Goal: Transaction & Acquisition: Obtain resource

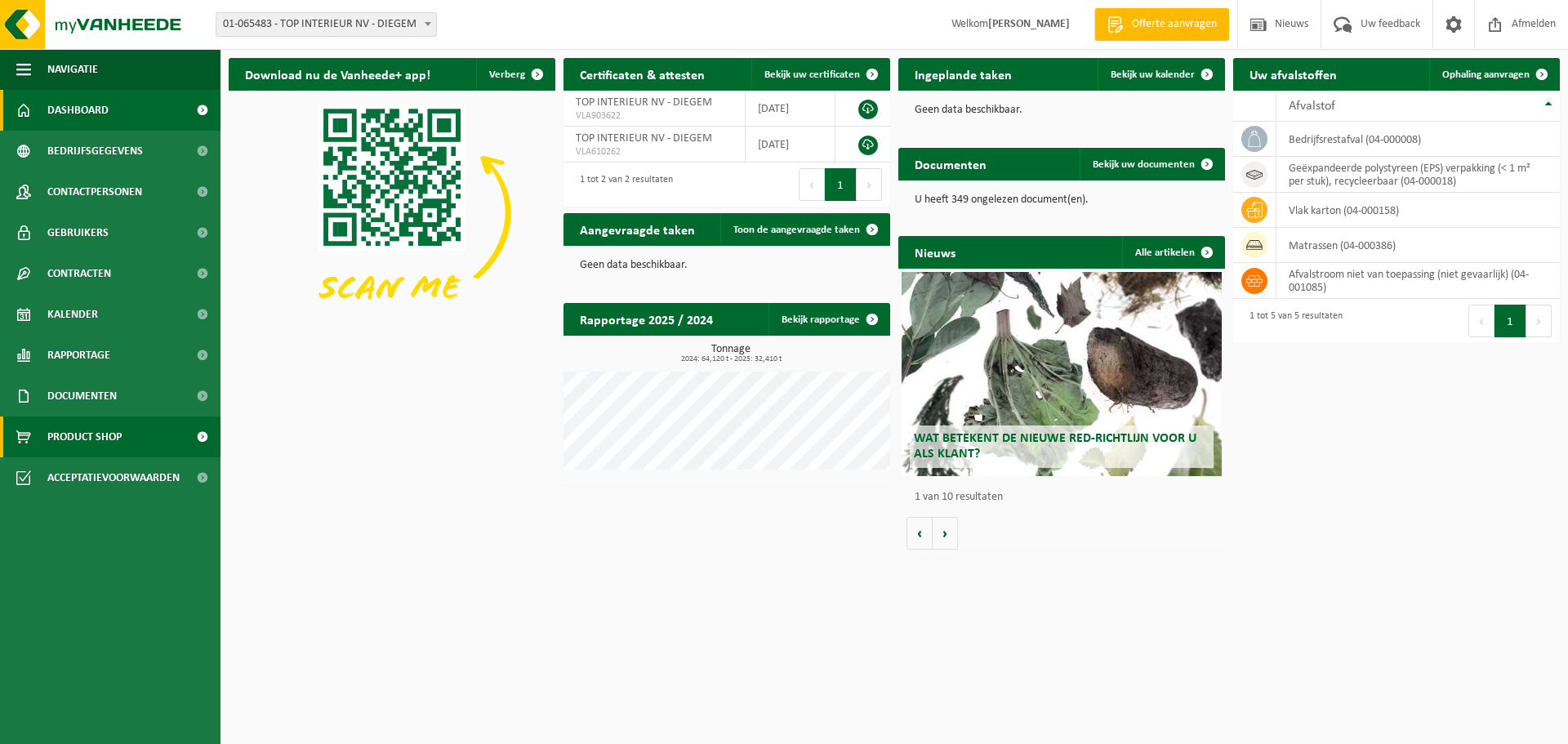
click at [117, 439] on span "Product Shop" at bounding box center [84, 437] width 75 height 41
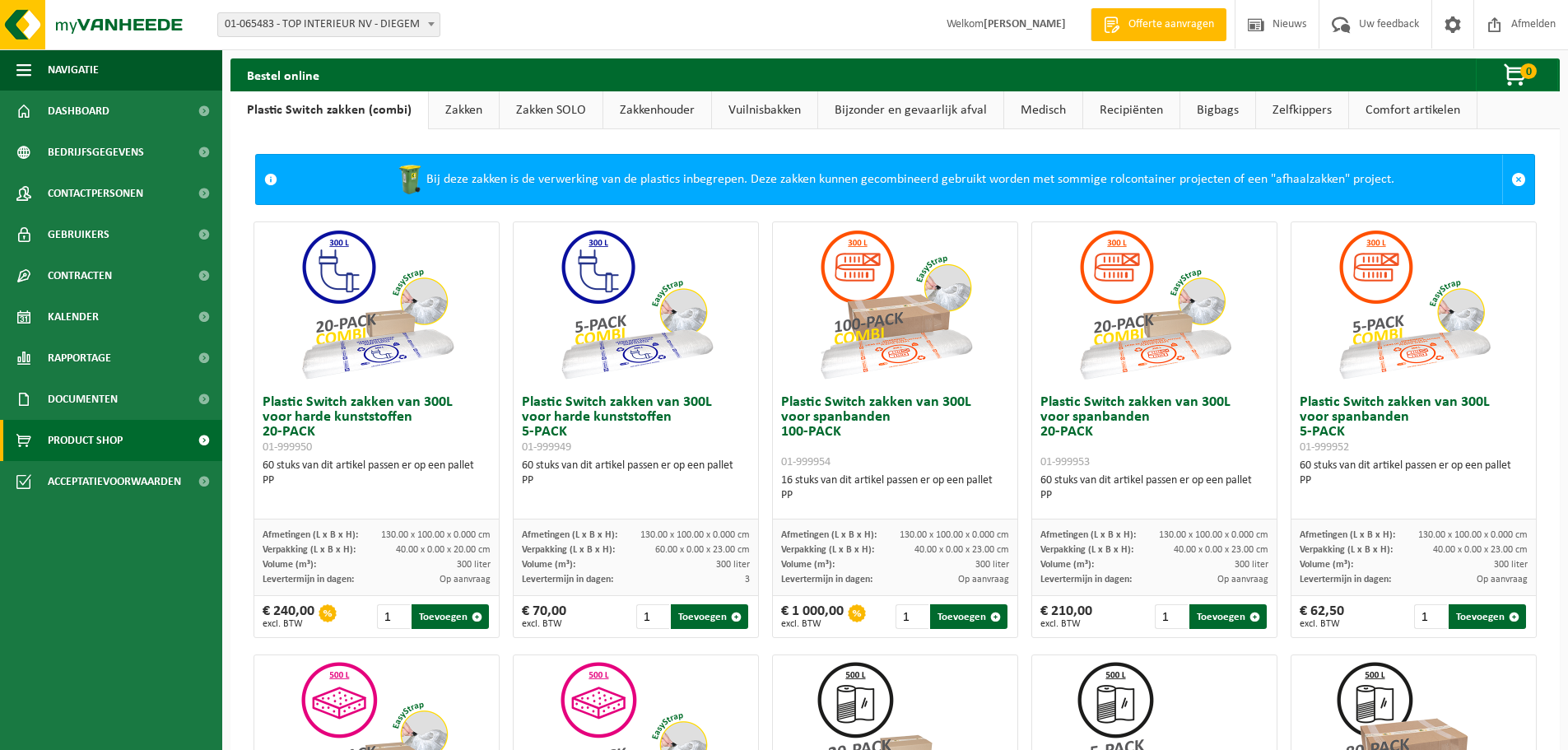
click at [1099, 111] on link "Recipiënten" at bounding box center [1131, 111] width 96 height 38
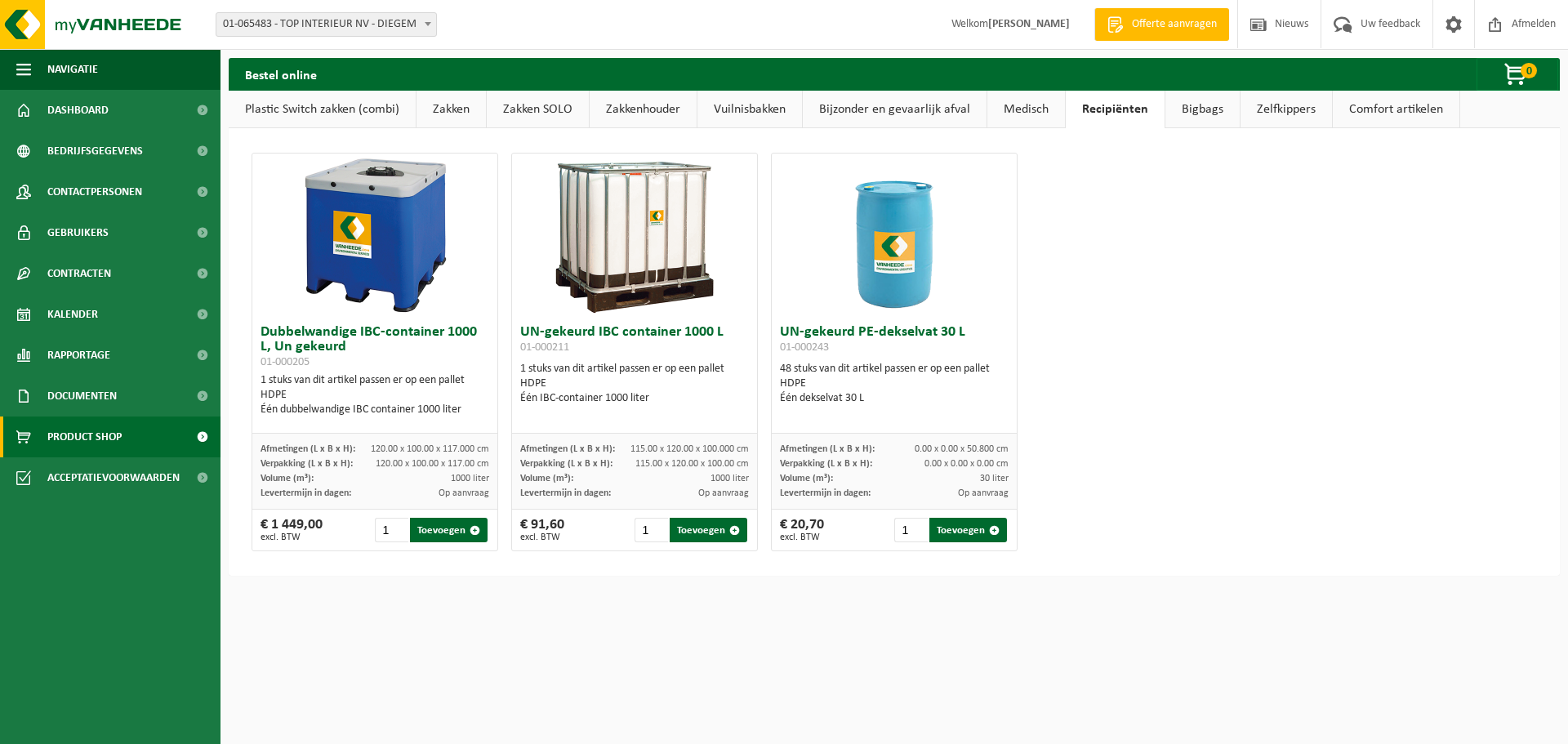
click at [1361, 107] on link "Comfort artikelen" at bounding box center [1397, 110] width 127 height 38
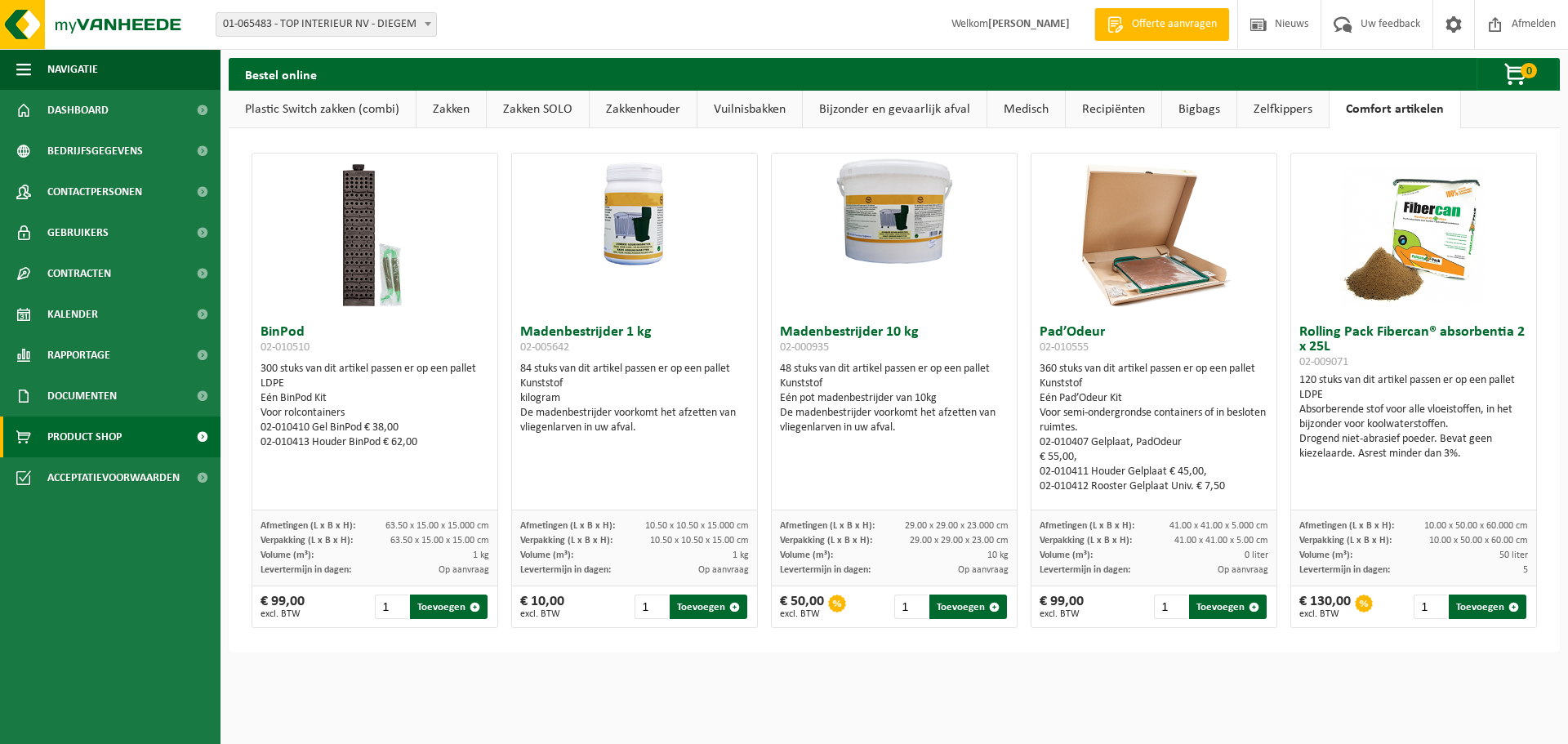
click at [904, 108] on link "Bijzonder en gevaarlijk afval" at bounding box center [894, 110] width 183 height 38
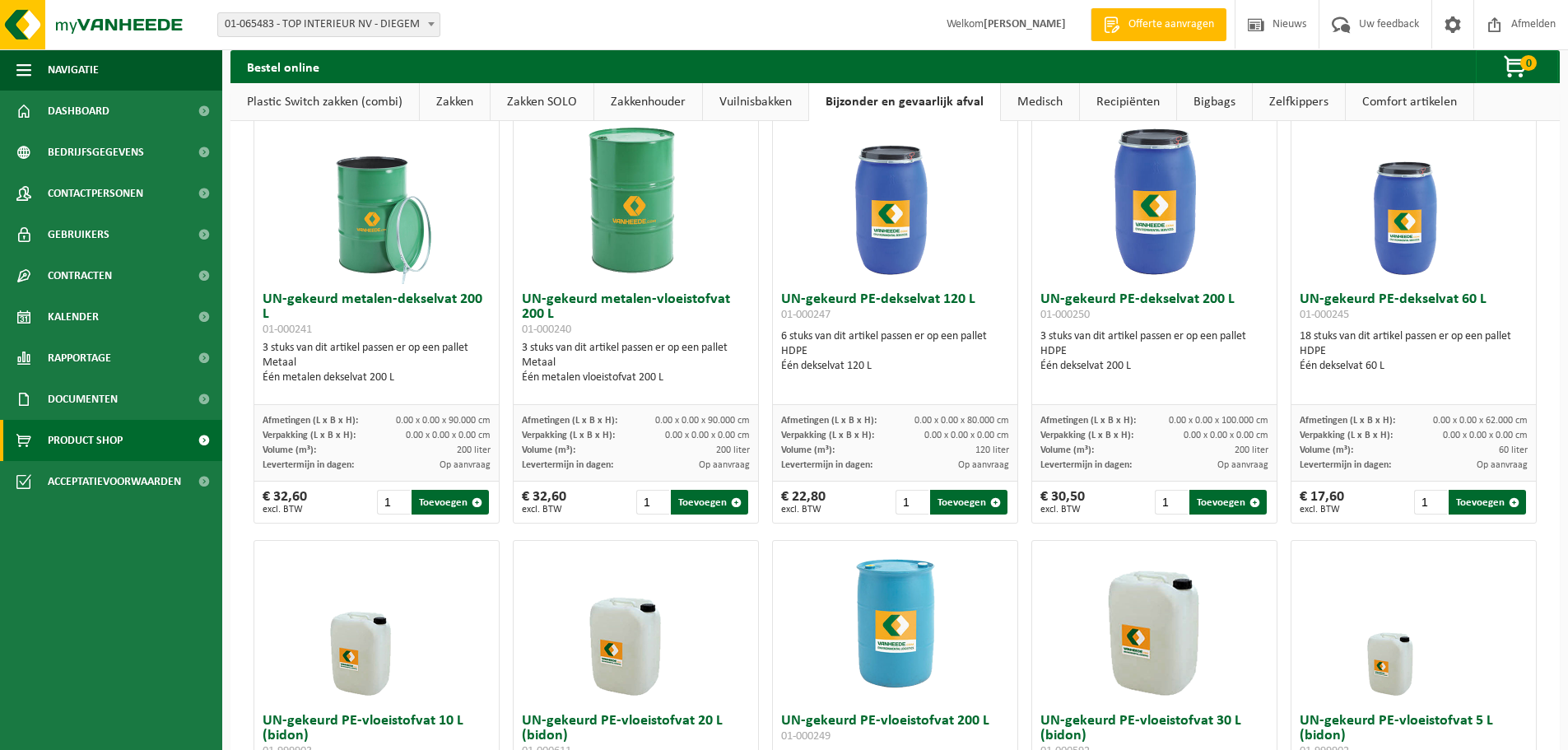
scroll to position [35, 0]
click at [757, 105] on link "Vuilnisbakken" at bounding box center [755, 102] width 105 height 38
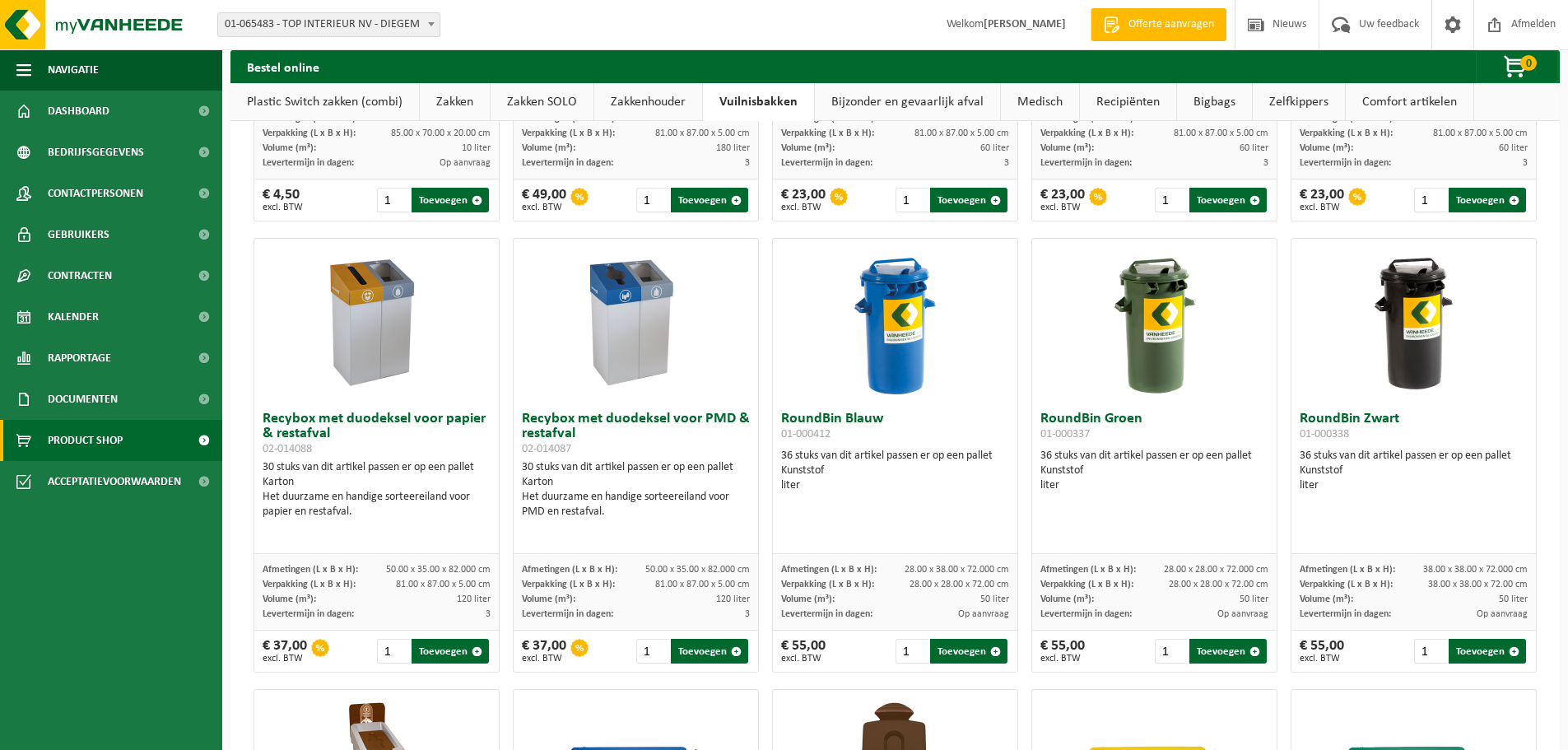
scroll to position [736, 0]
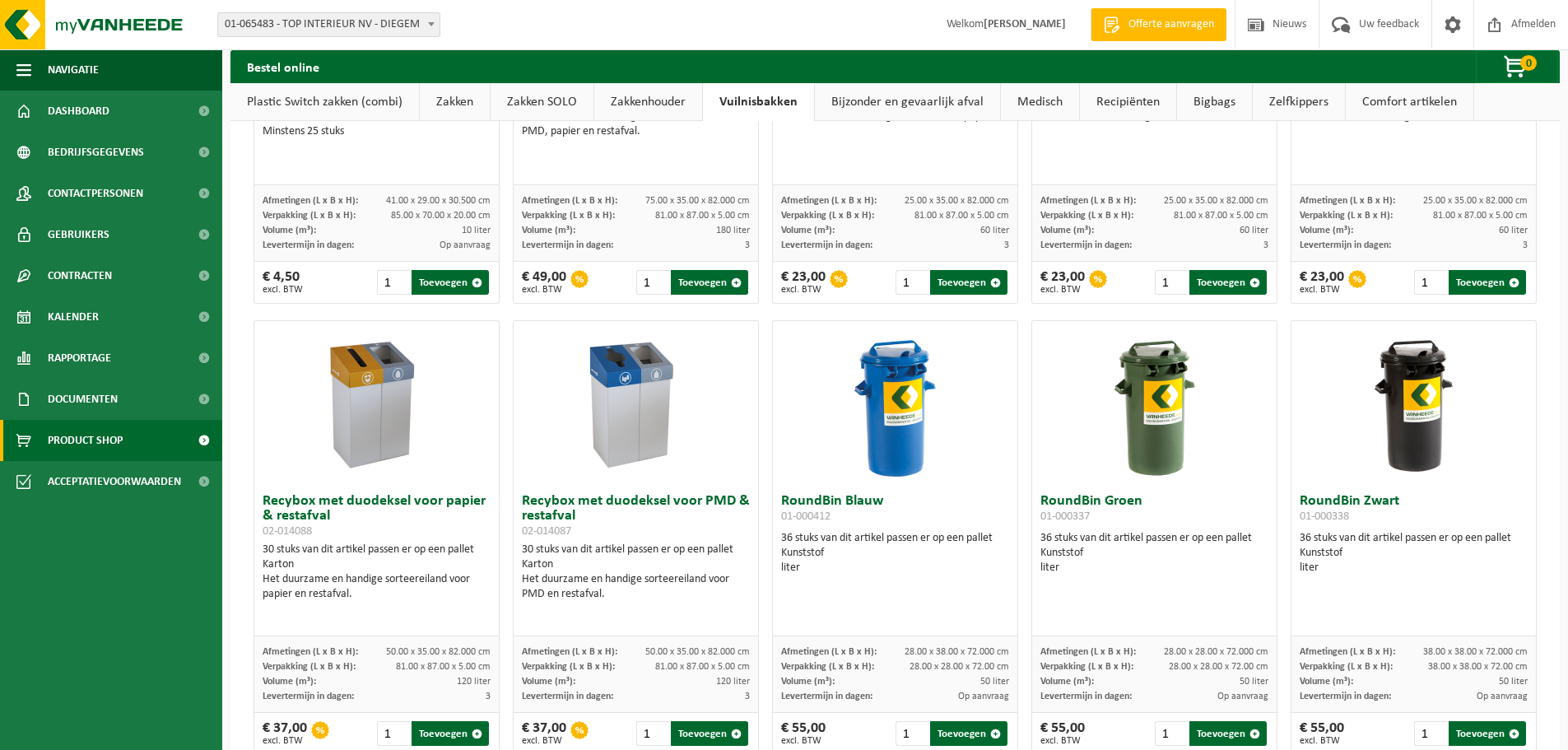
click at [1408, 398] on img at bounding box center [1413, 403] width 82 height 165
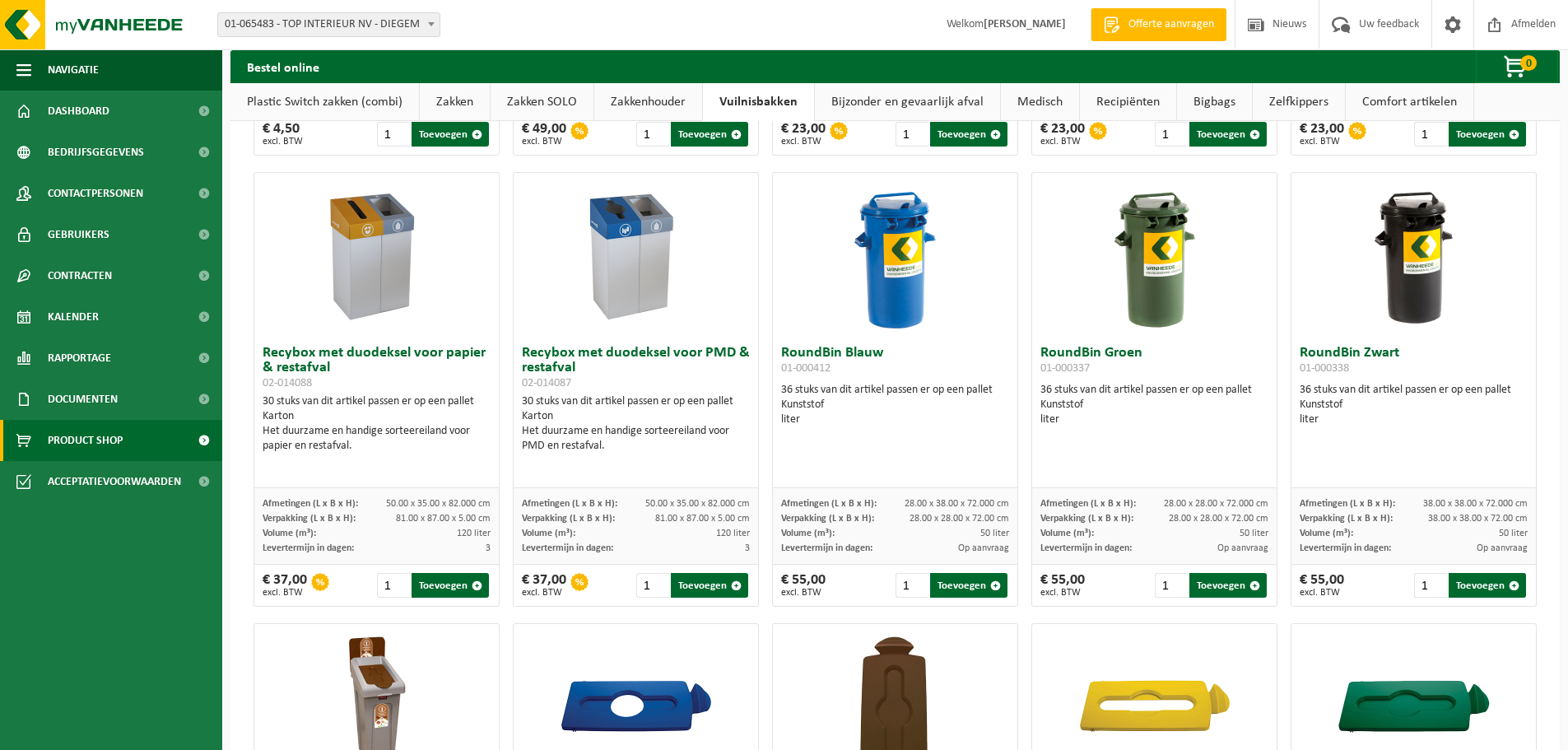
scroll to position [900, 0]
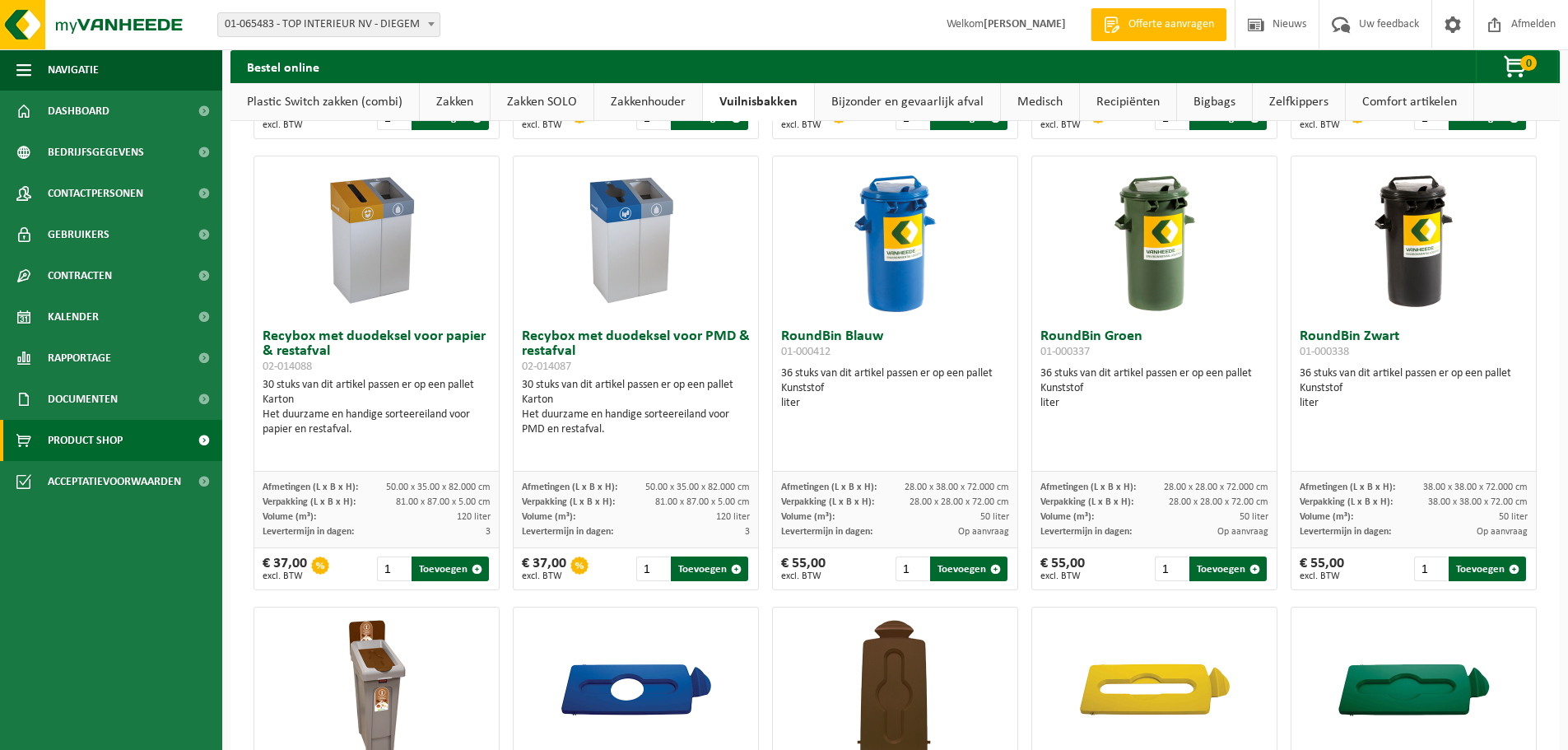
click at [1433, 403] on div "liter" at bounding box center [1413, 403] width 228 height 15
click at [1444, 240] on div at bounding box center [1413, 238] width 244 height 165
click at [1341, 235] on div at bounding box center [1413, 238] width 244 height 165
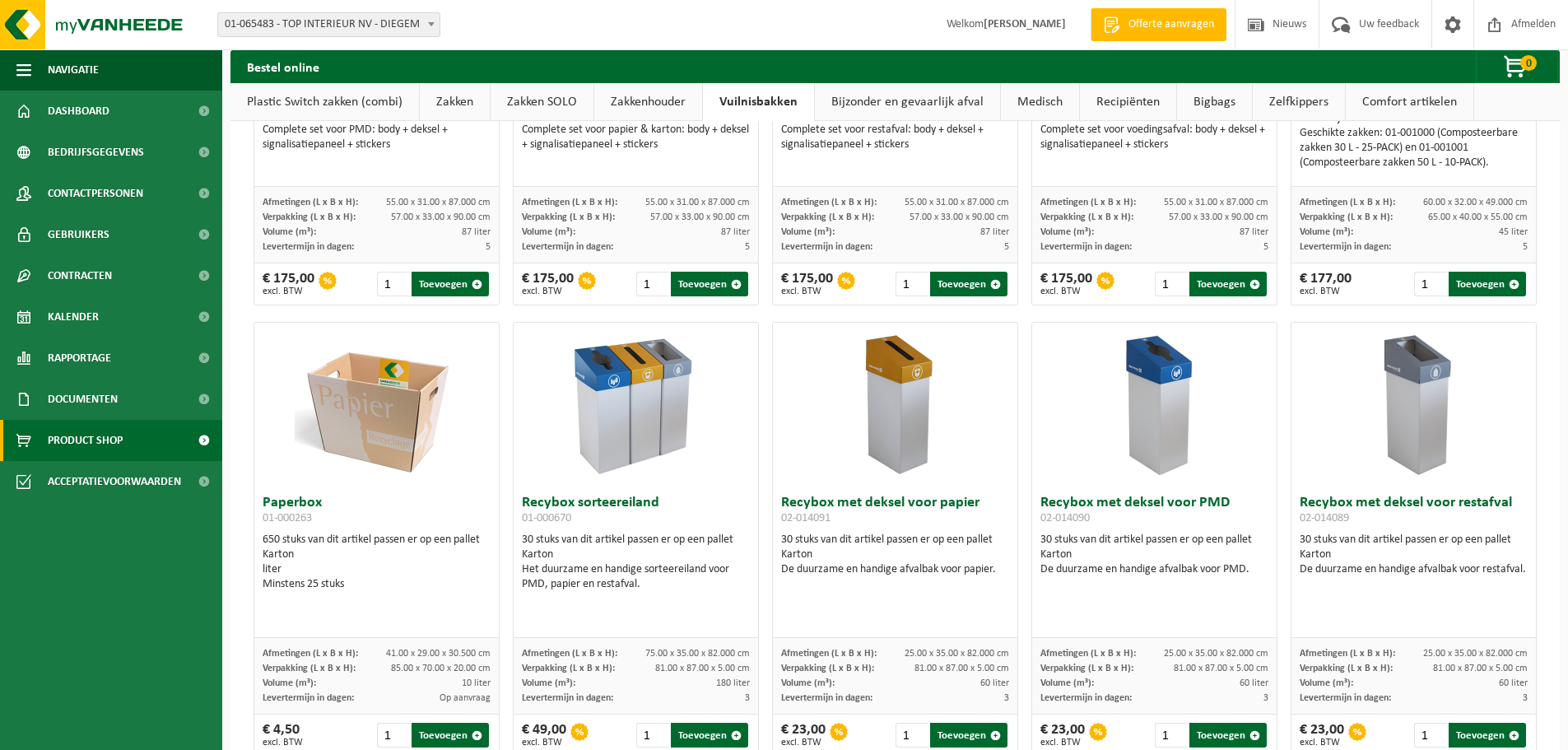
scroll to position [324, 0]
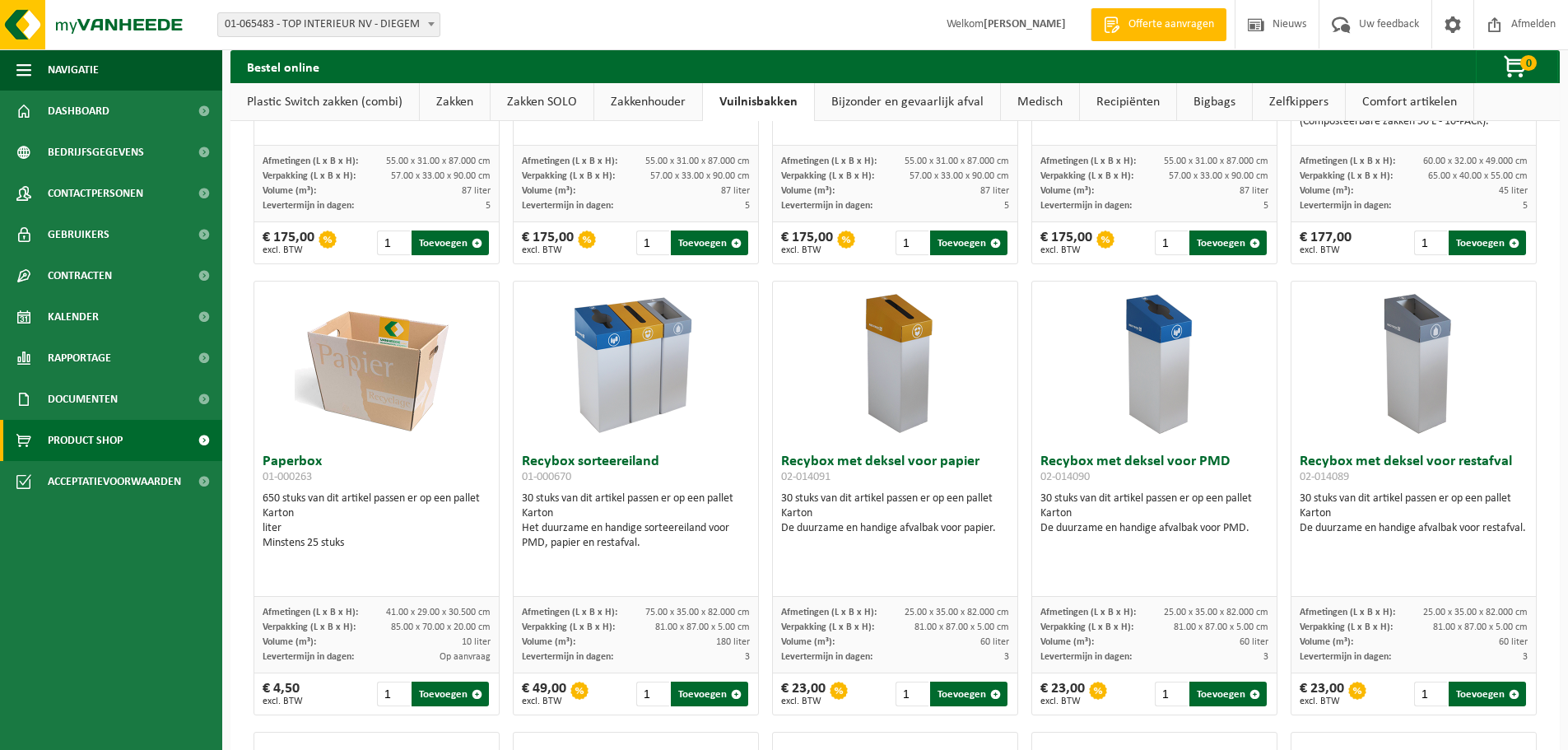
click at [1409, 350] on img at bounding box center [1413, 364] width 165 height 165
click at [1411, 350] on img at bounding box center [1413, 364] width 165 height 165
click at [1415, 350] on img at bounding box center [1413, 364] width 165 height 165
click at [1418, 350] on img at bounding box center [1413, 364] width 165 height 165
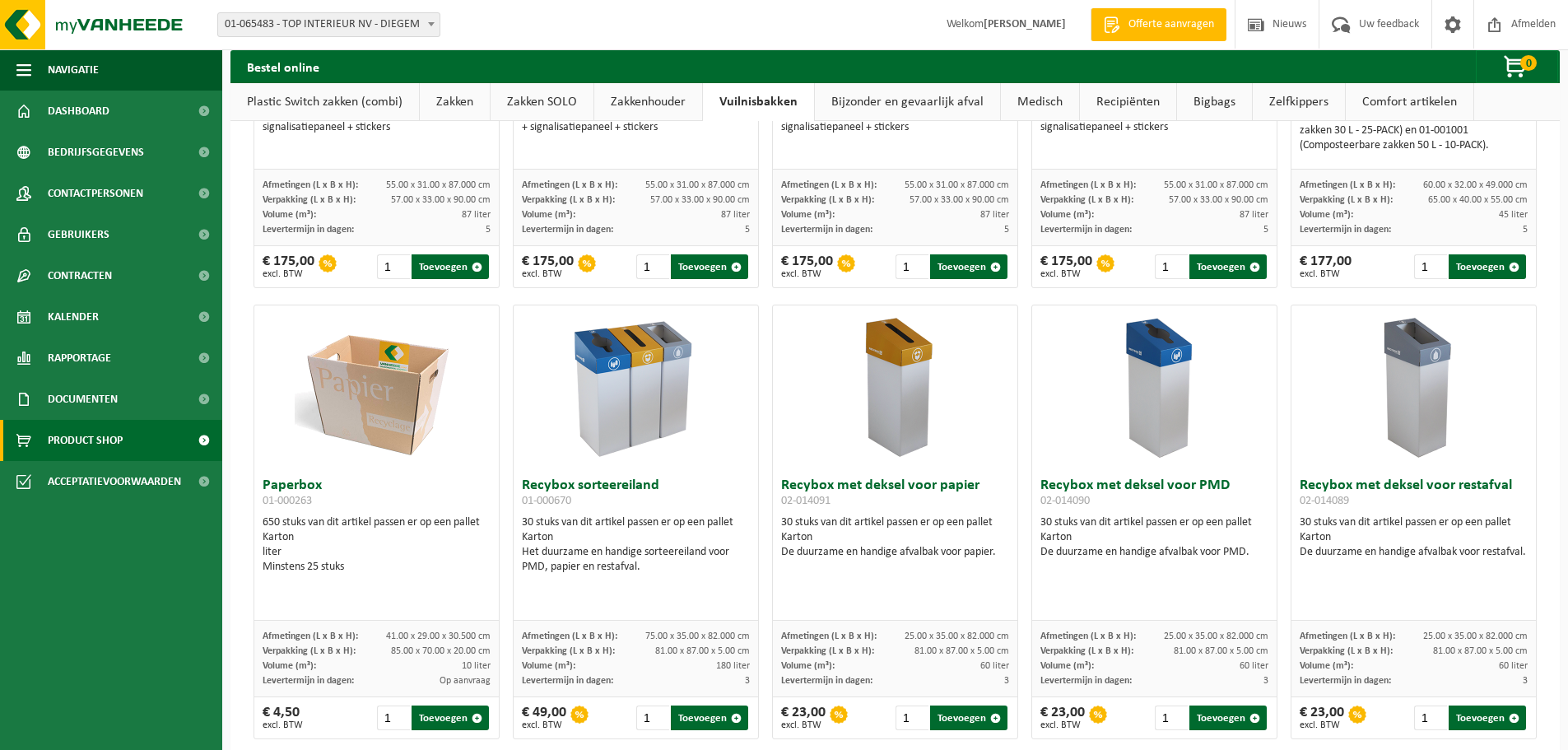
scroll to position [329, 0]
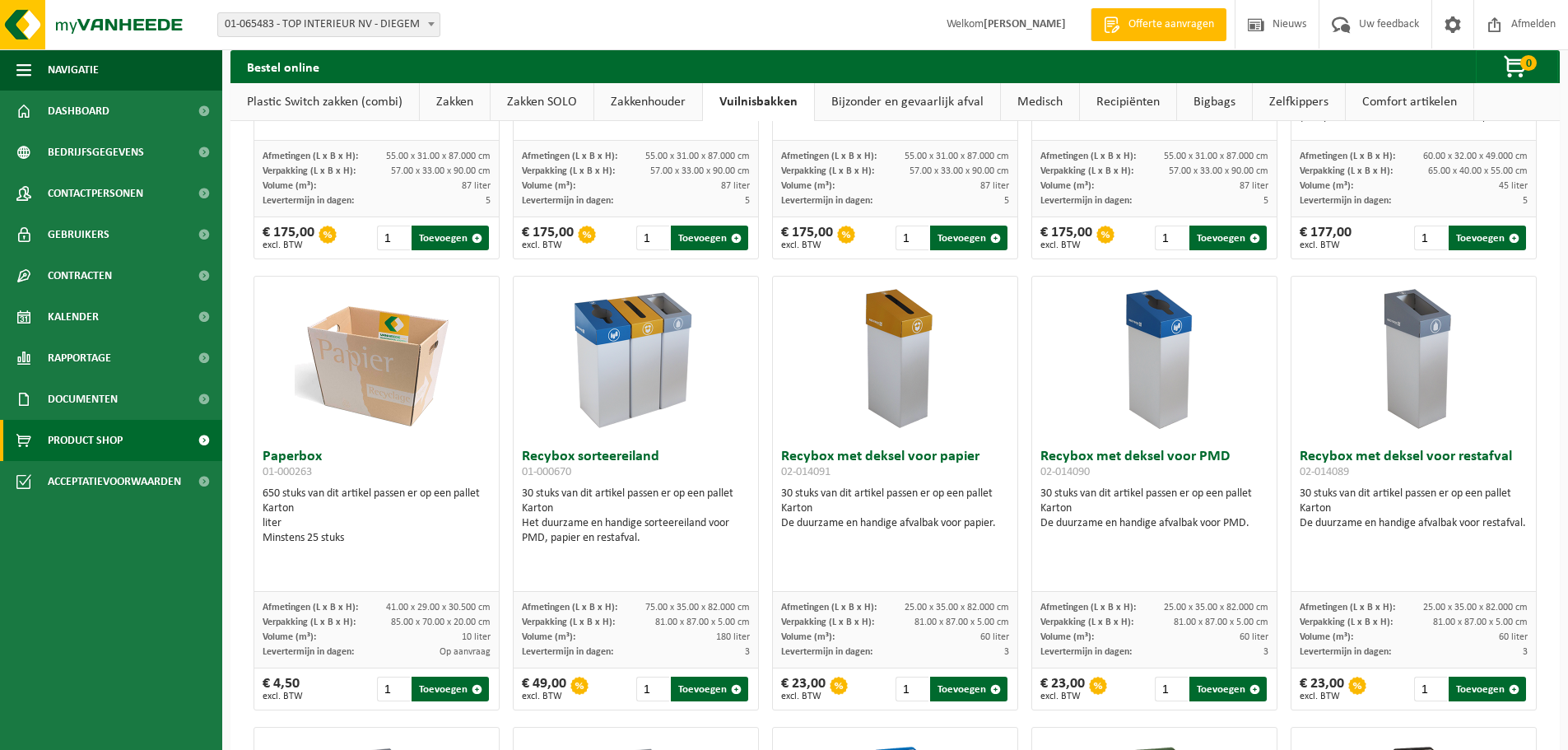
click at [1395, 315] on img at bounding box center [1413, 359] width 165 height 165
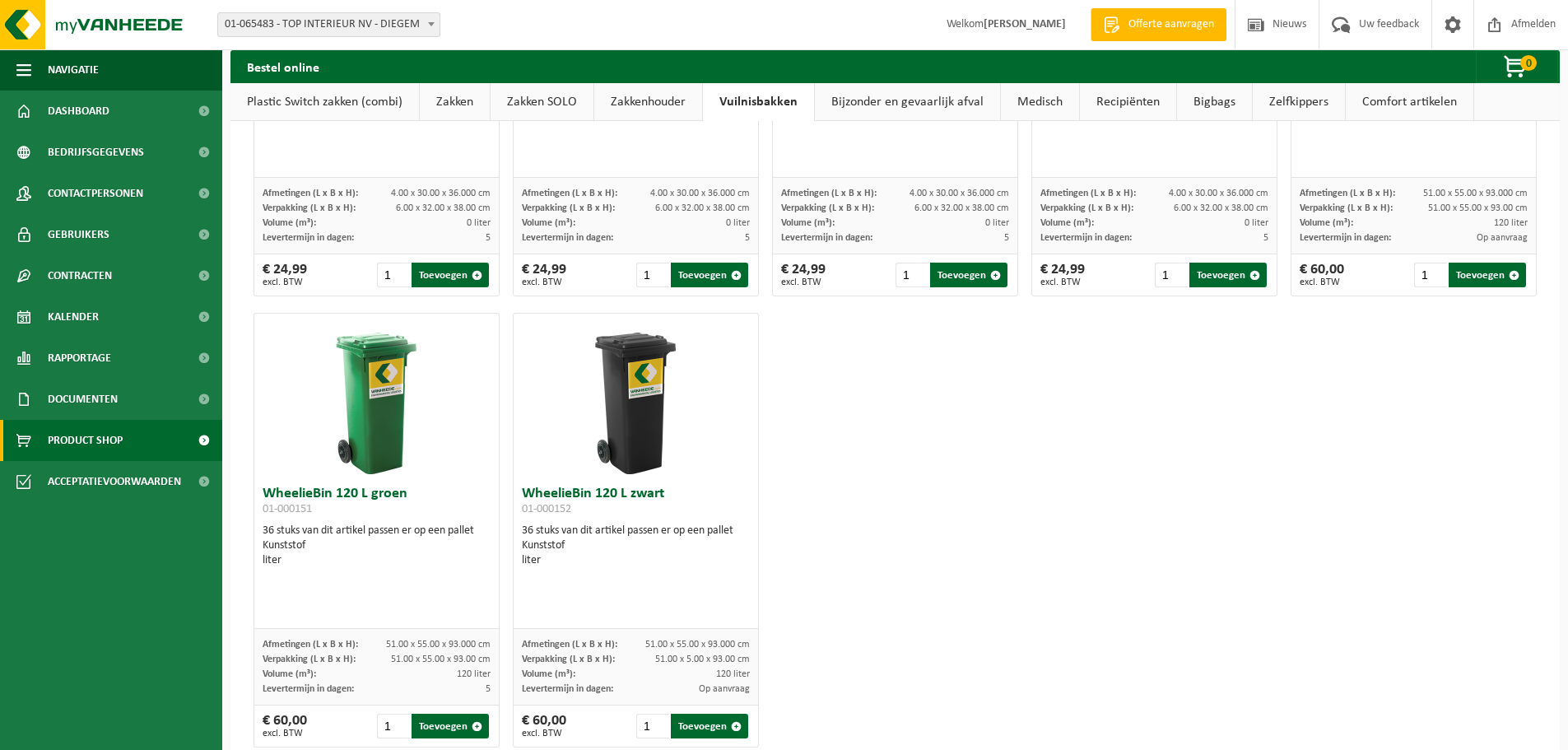
scroll to position [2135, 0]
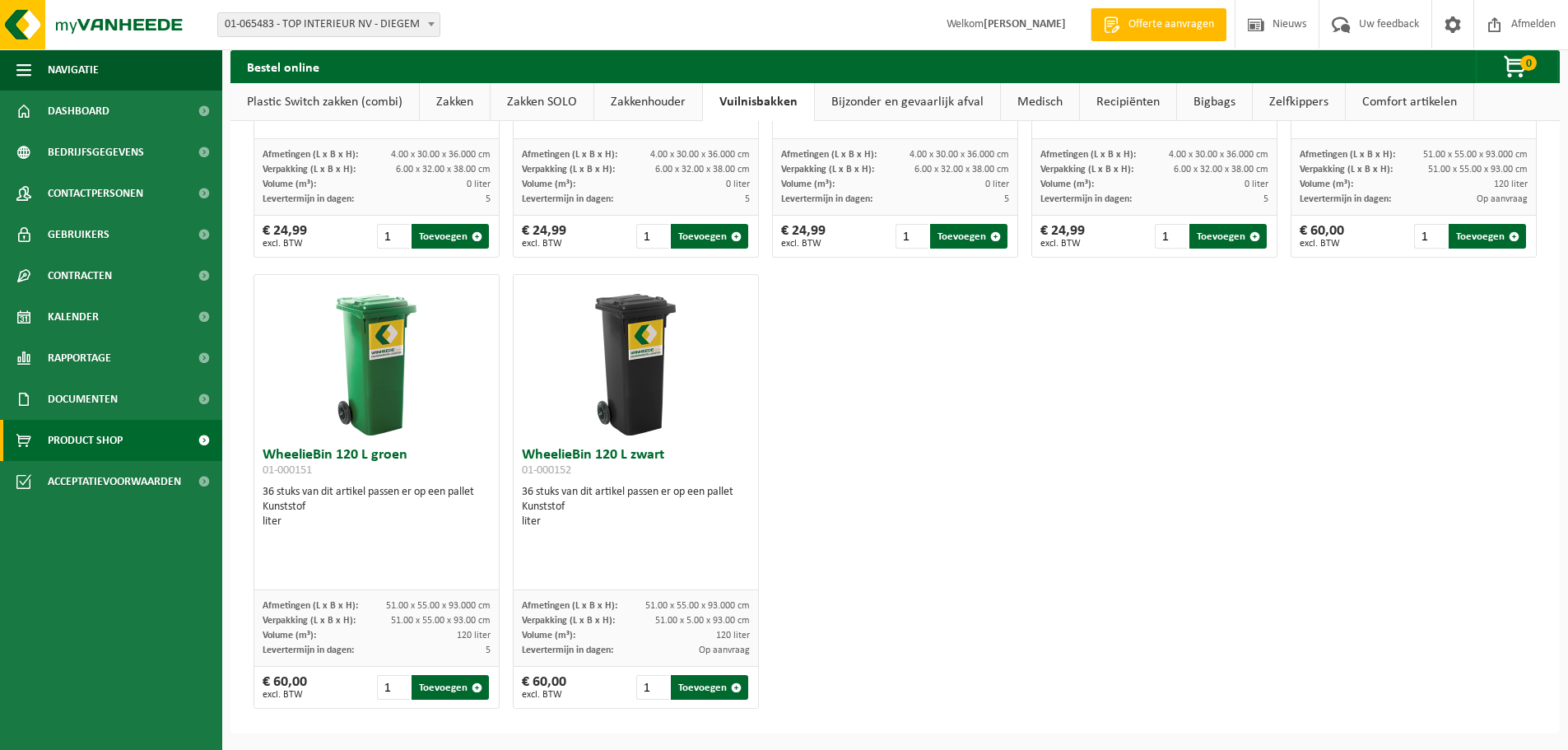
click at [1143, 22] on span "Offerte aanvragen" at bounding box center [1171, 24] width 94 height 16
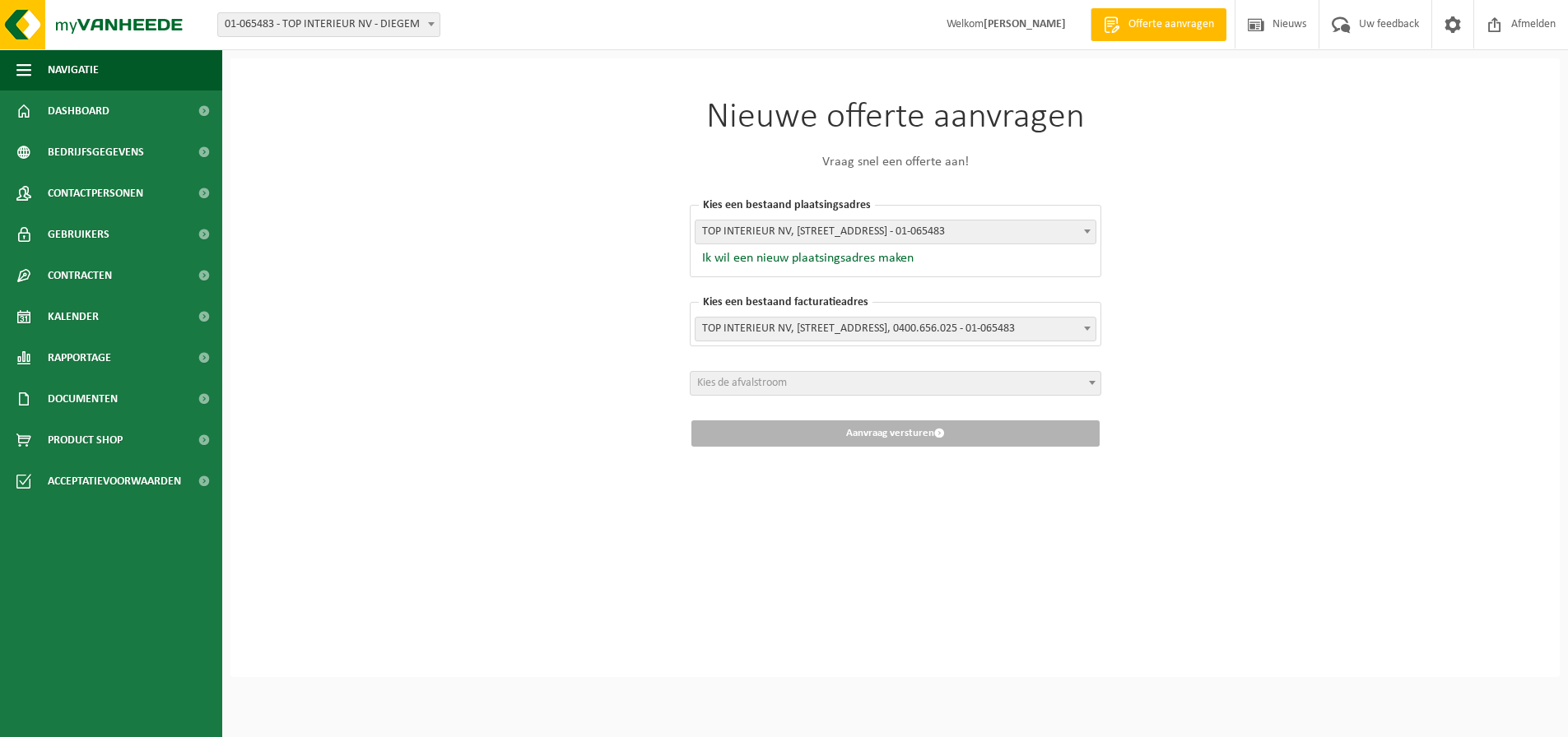
click at [1089, 386] on span at bounding box center [1092, 383] width 16 height 22
click at [1187, 398] on div "Nieuwe offerte aanvragen Vraag snel een offerte aan! [GEOGRAPHIC_DATA] een best…" at bounding box center [895, 368] width 1329 height 619
click at [1257, 135] on div "Nieuwe offerte aanvragen Vraag snel een offerte aan! [GEOGRAPHIC_DATA] een best…" at bounding box center [895, 368] width 1329 height 619
drag, startPoint x: 552, startPoint y: 257, endPoint x: 384, endPoint y: 163, distance: 192.5
click at [537, 251] on div "Nieuwe offerte aanvragen Vraag snel een offerte aan! [GEOGRAPHIC_DATA] een best…" at bounding box center [895, 368] width 1329 height 619
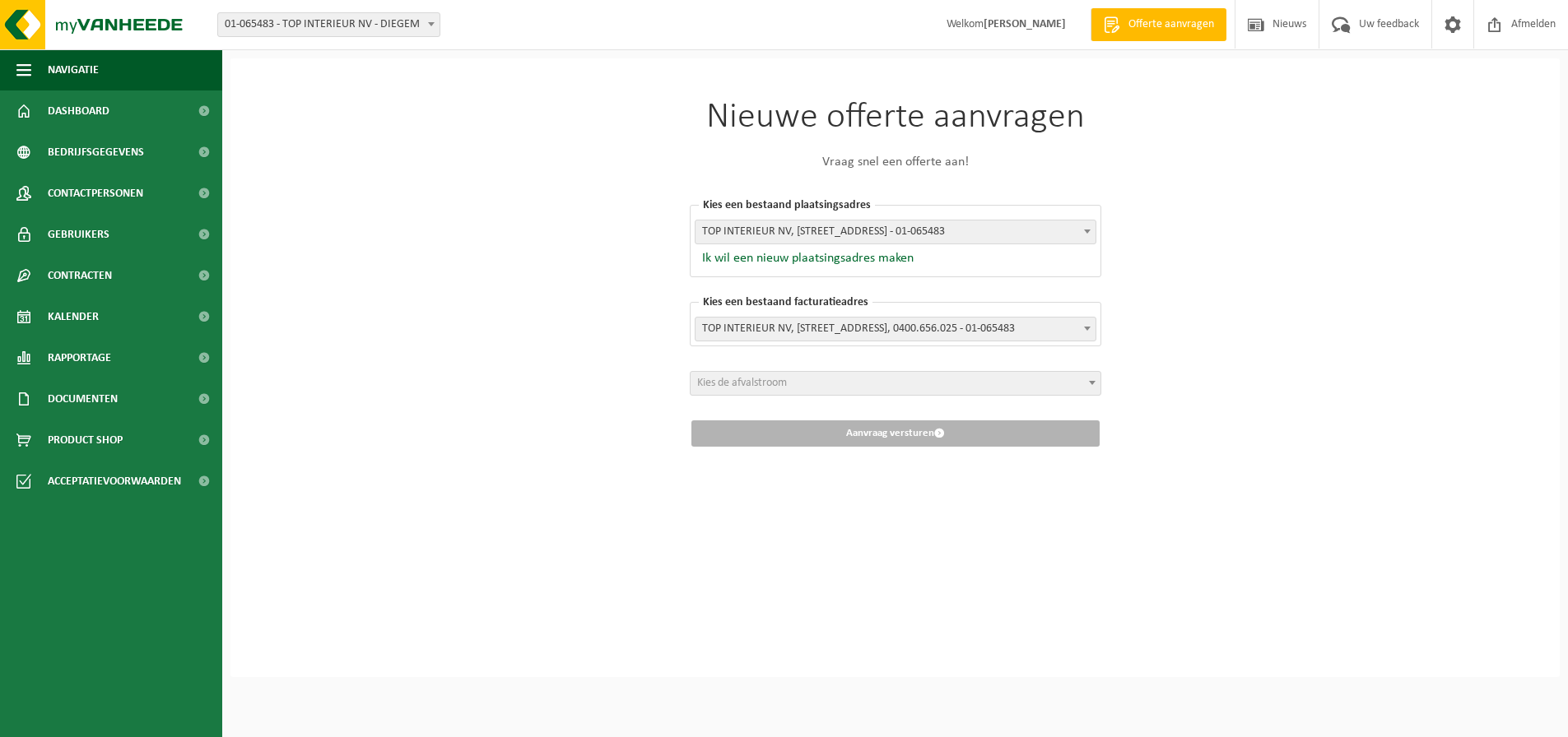
click at [1094, 378] on span at bounding box center [1092, 383] width 16 height 22
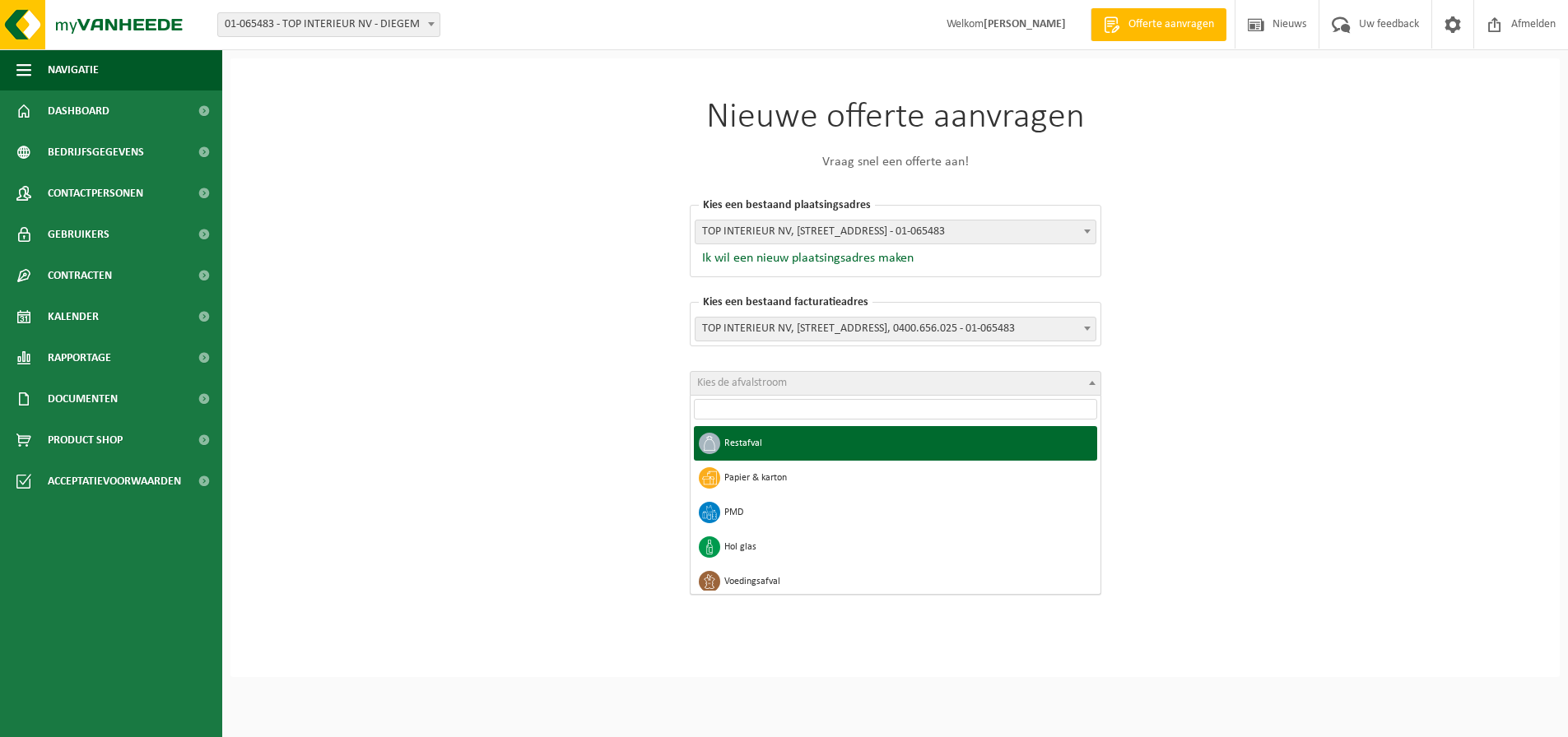
click at [1094, 378] on span at bounding box center [1092, 383] width 16 height 22
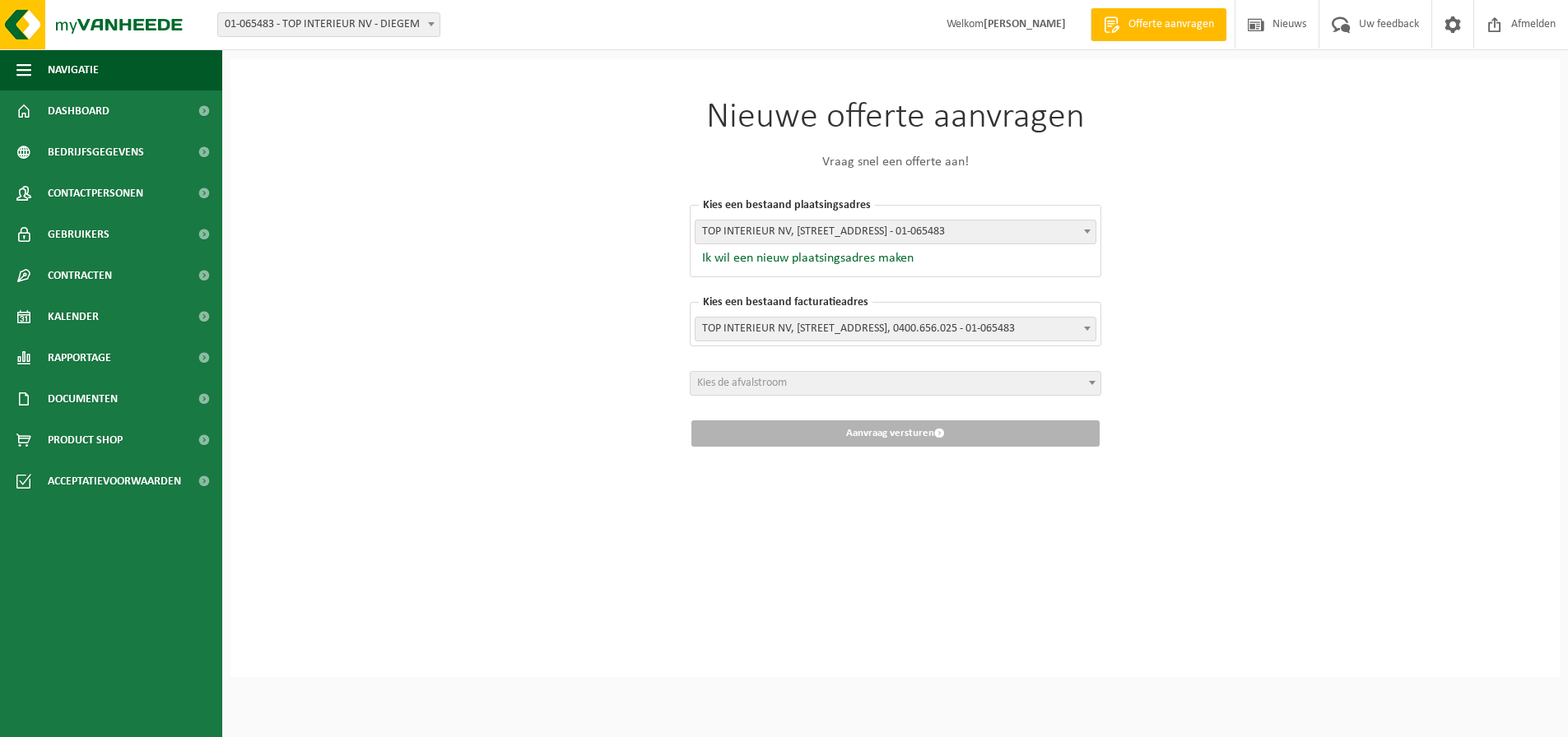
click at [1327, 329] on div "Nieuwe offerte aanvragen Vraag snel een offerte aan! [GEOGRAPHIC_DATA] een best…" at bounding box center [895, 368] width 1329 height 619
click at [85, 99] on span "Dashboard" at bounding box center [78, 111] width 61 height 41
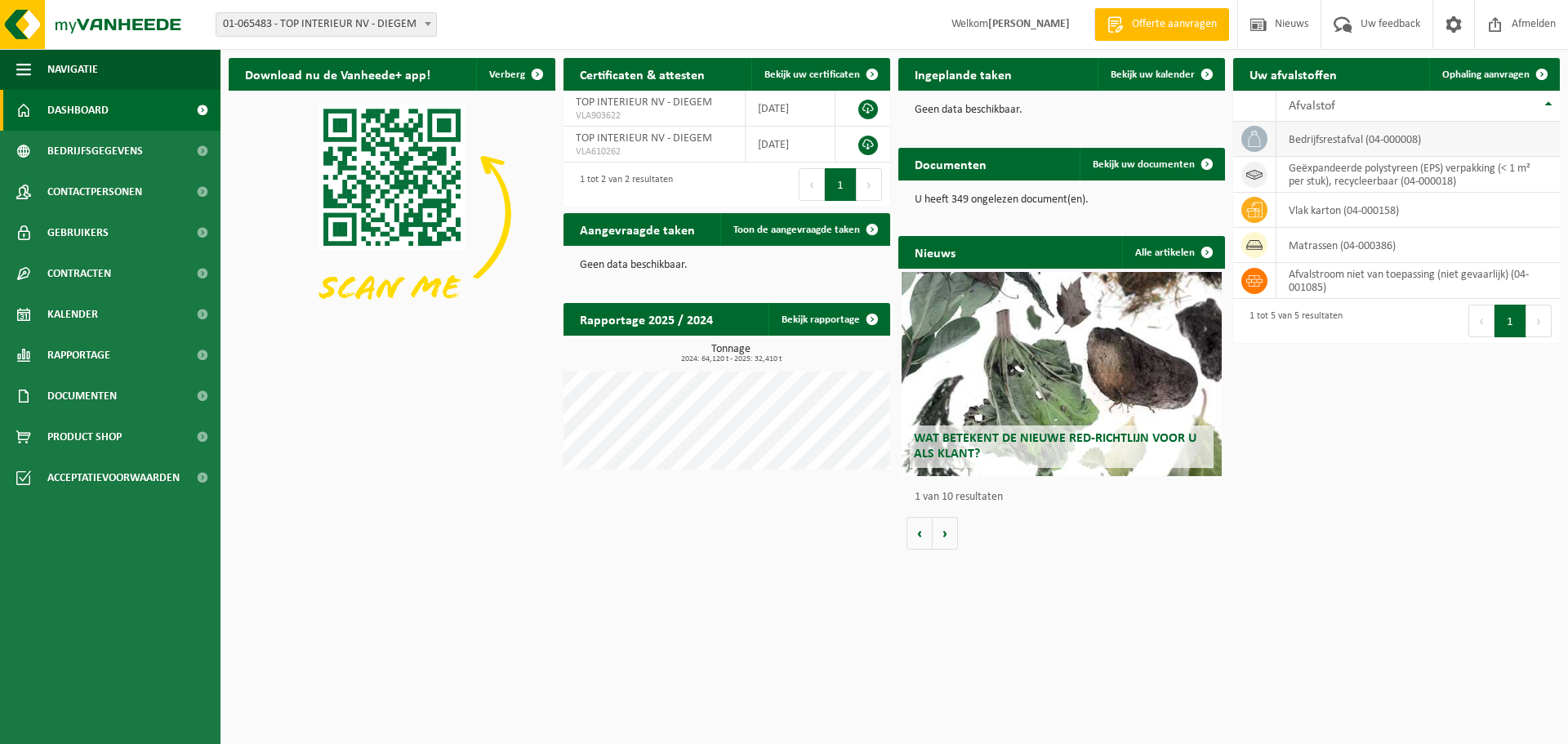
click at [1325, 147] on td "bedrijfsrestafval (04-000008)" at bounding box center [1418, 139] width 284 height 35
click at [1302, 141] on td "bedrijfsrestafval (04-000008)" at bounding box center [1418, 139] width 284 height 35
click at [313, 520] on div "Download nu de Vanheede+ app! Verberg Certificaten & attesten Bekijk uw certifi…" at bounding box center [894, 303] width 1339 height 507
click at [70, 270] on span "Contracten" at bounding box center [79, 273] width 63 height 41
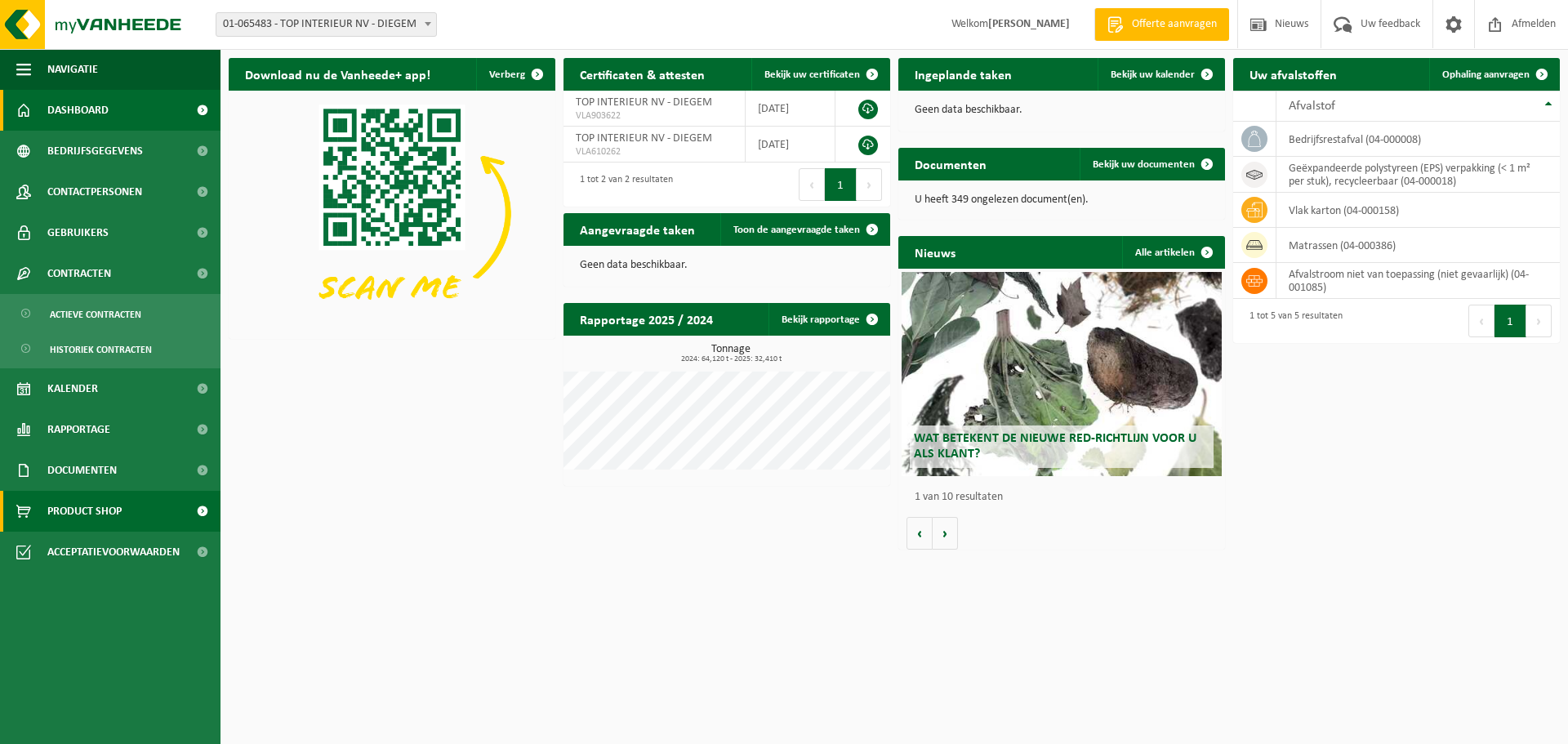
click at [94, 509] on span "Product Shop" at bounding box center [84, 511] width 75 height 41
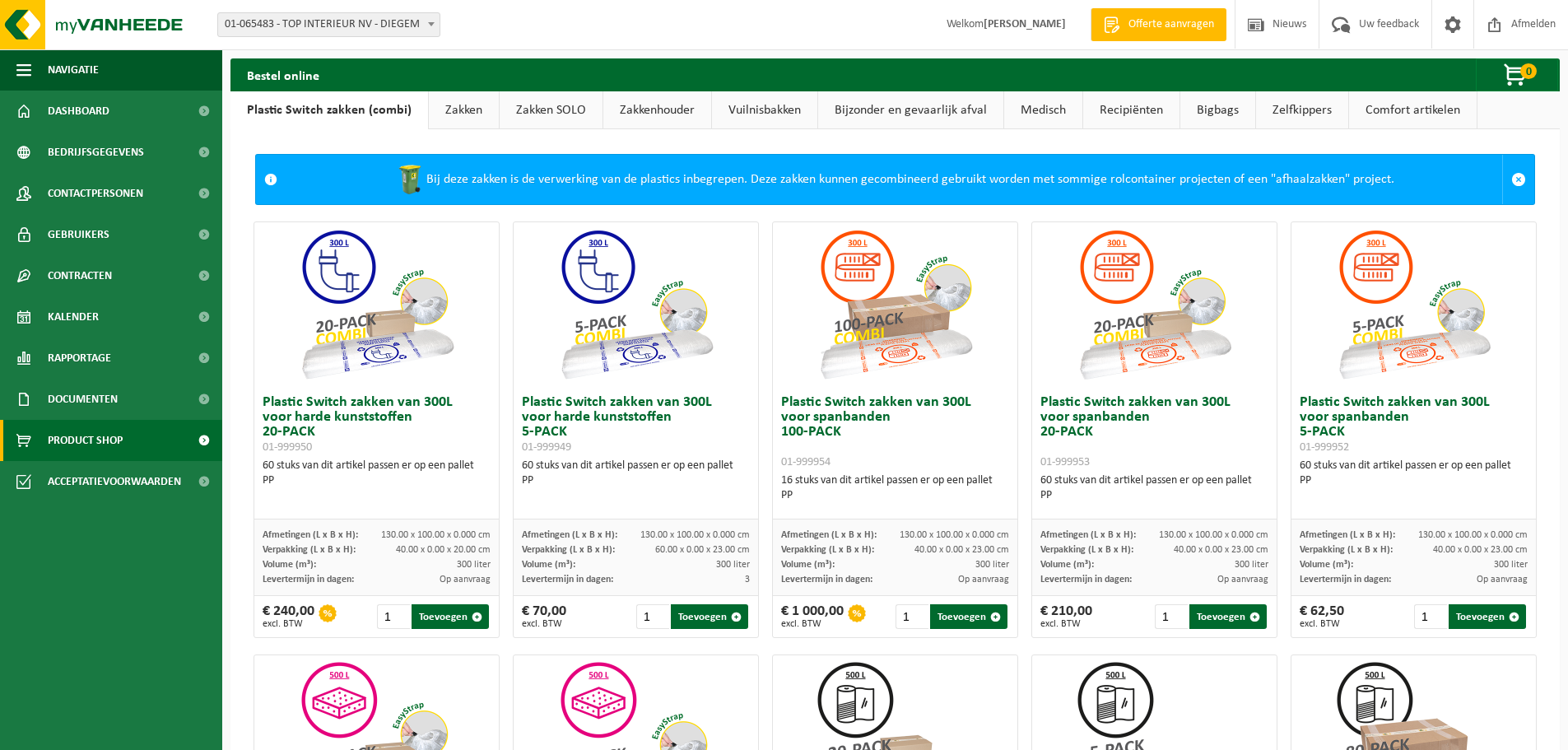
click at [1286, 115] on link "Zelfkippers" at bounding box center [1302, 111] width 92 height 38
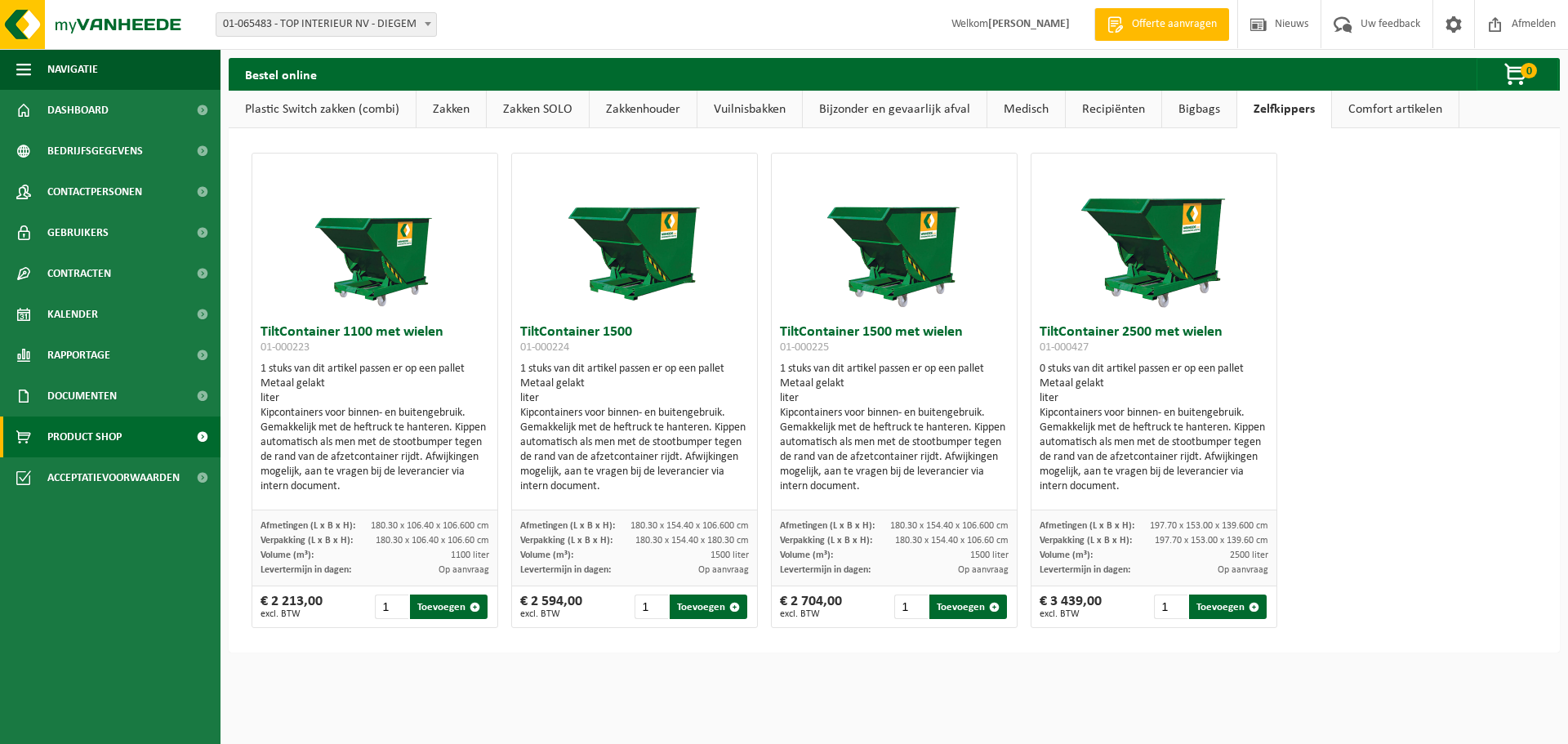
click at [1179, 115] on link "Bigbags" at bounding box center [1199, 110] width 75 height 38
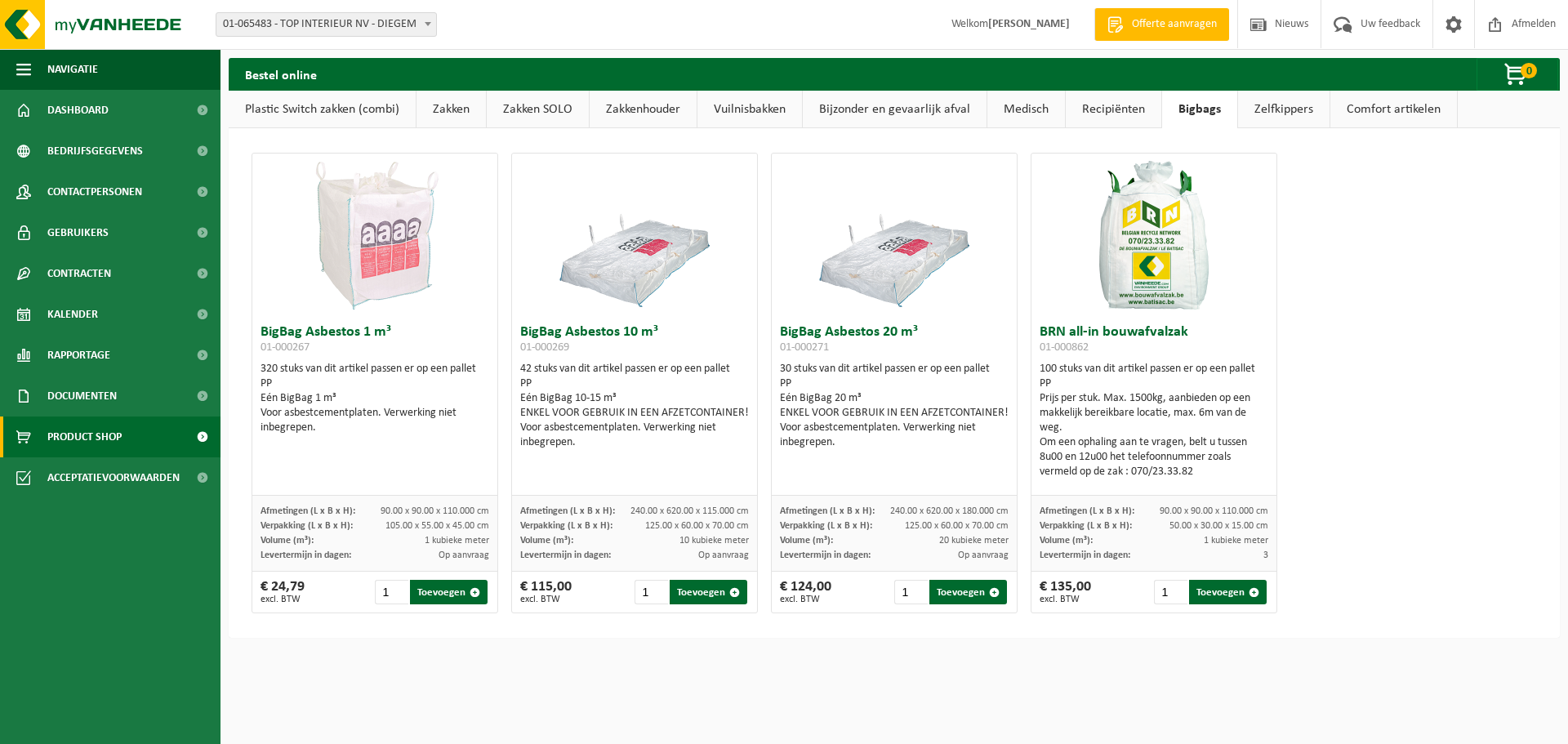
click at [1381, 111] on link "Comfort artikelen" at bounding box center [1394, 110] width 127 height 38
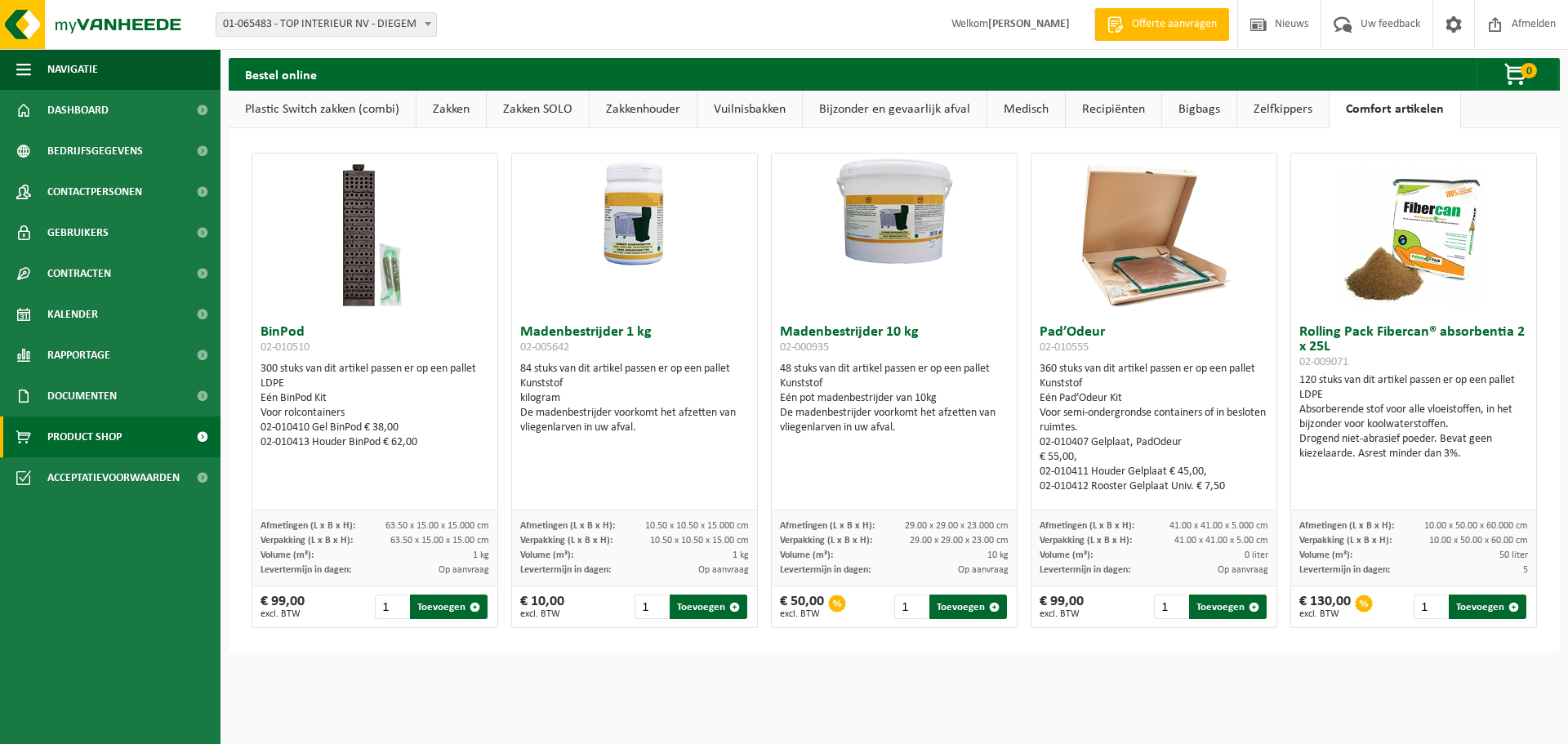
click at [1116, 111] on link "Recipiënten" at bounding box center [1113, 110] width 95 height 38
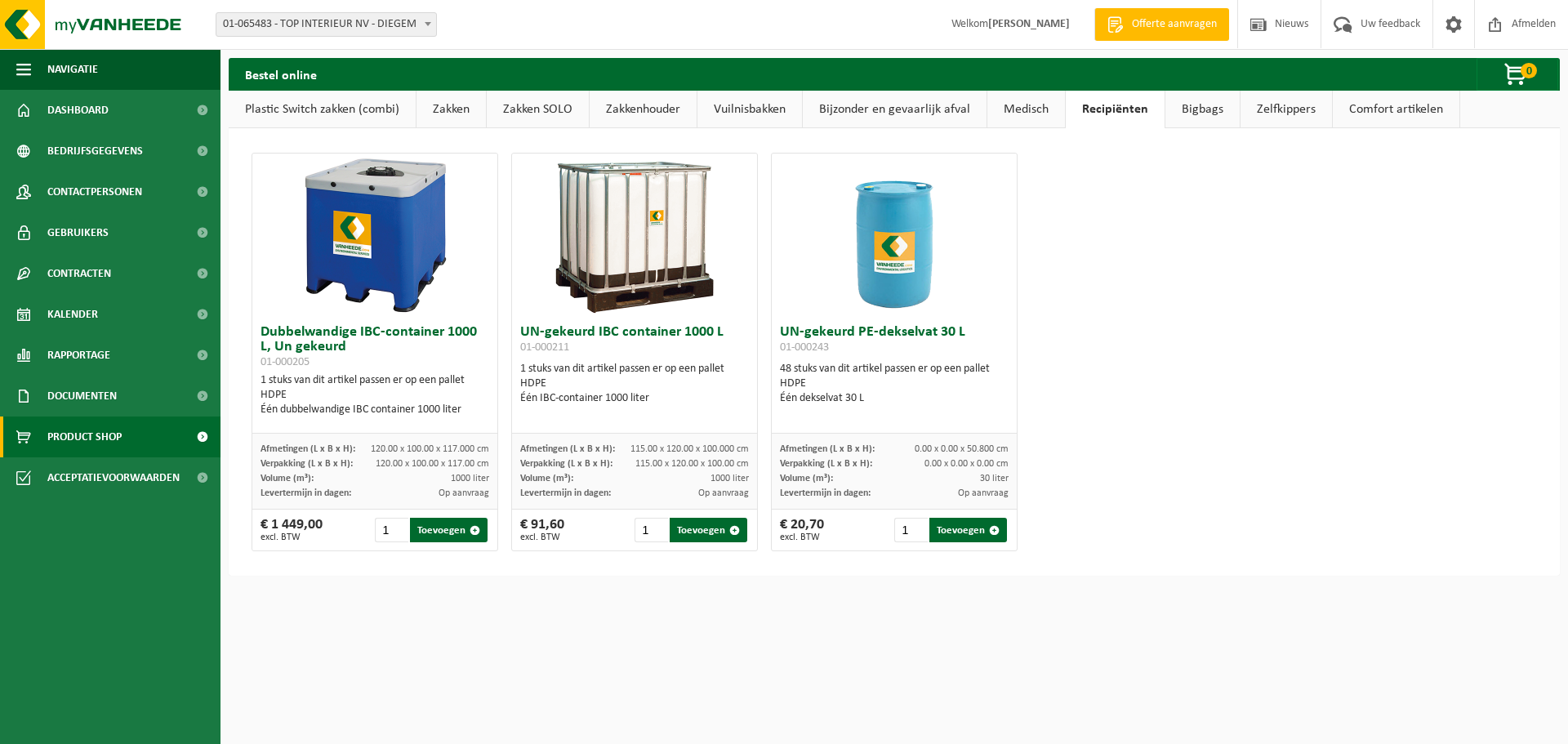
click at [1024, 105] on link "Medisch" at bounding box center [1026, 110] width 77 height 38
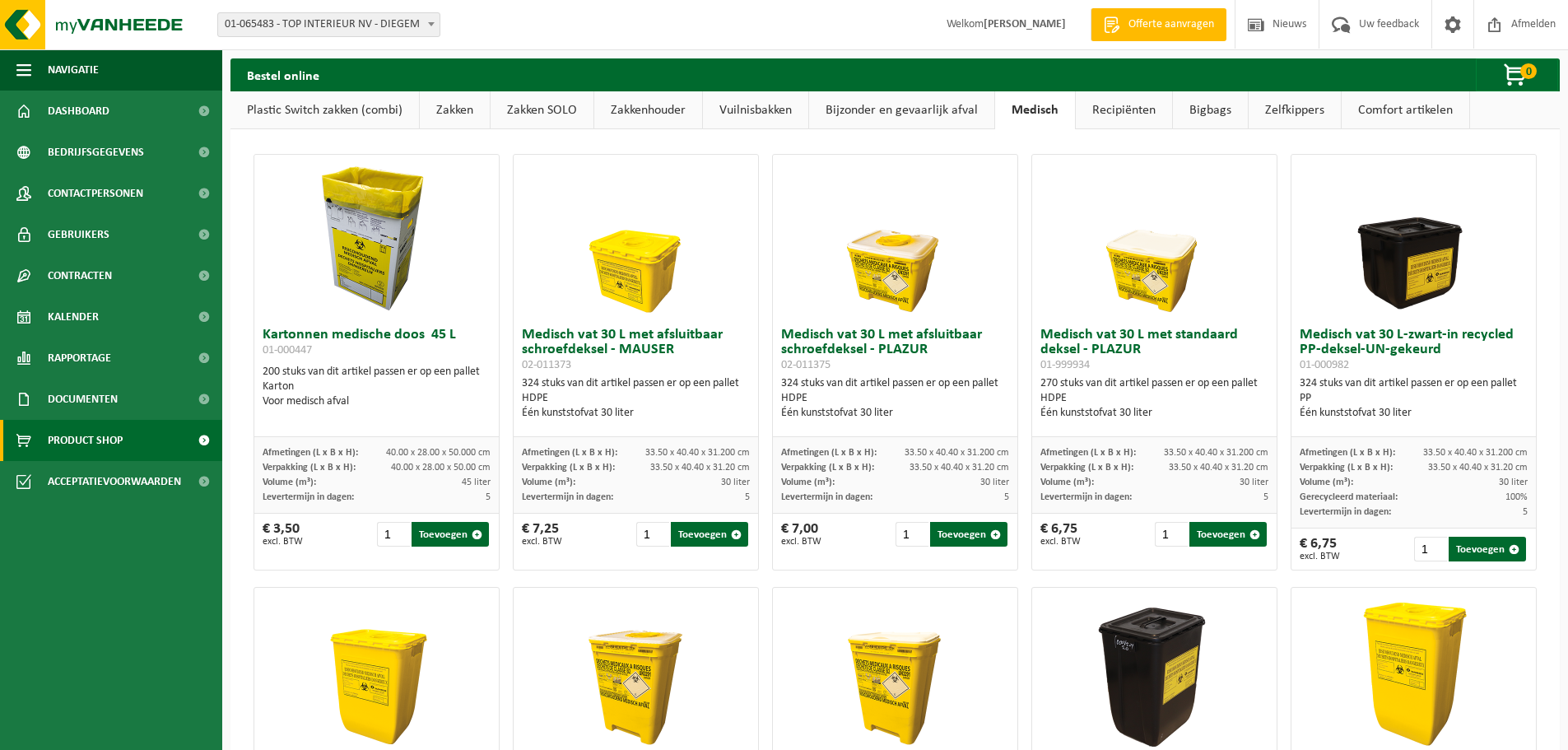
click at [913, 111] on link "Bijzonder en gevaarlijk afval" at bounding box center [901, 111] width 185 height 38
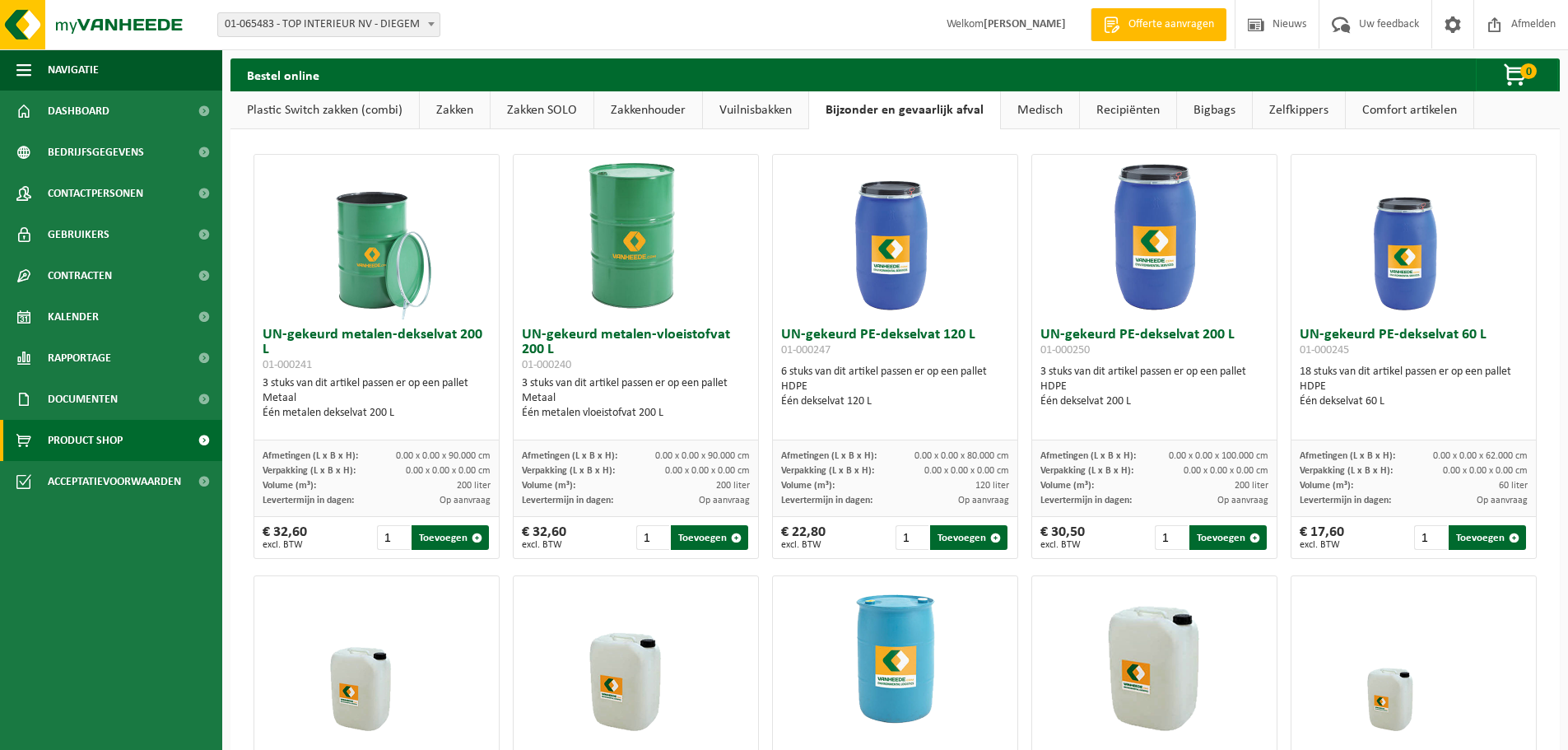
click at [767, 111] on link "Vuilnisbakken" at bounding box center [755, 111] width 105 height 38
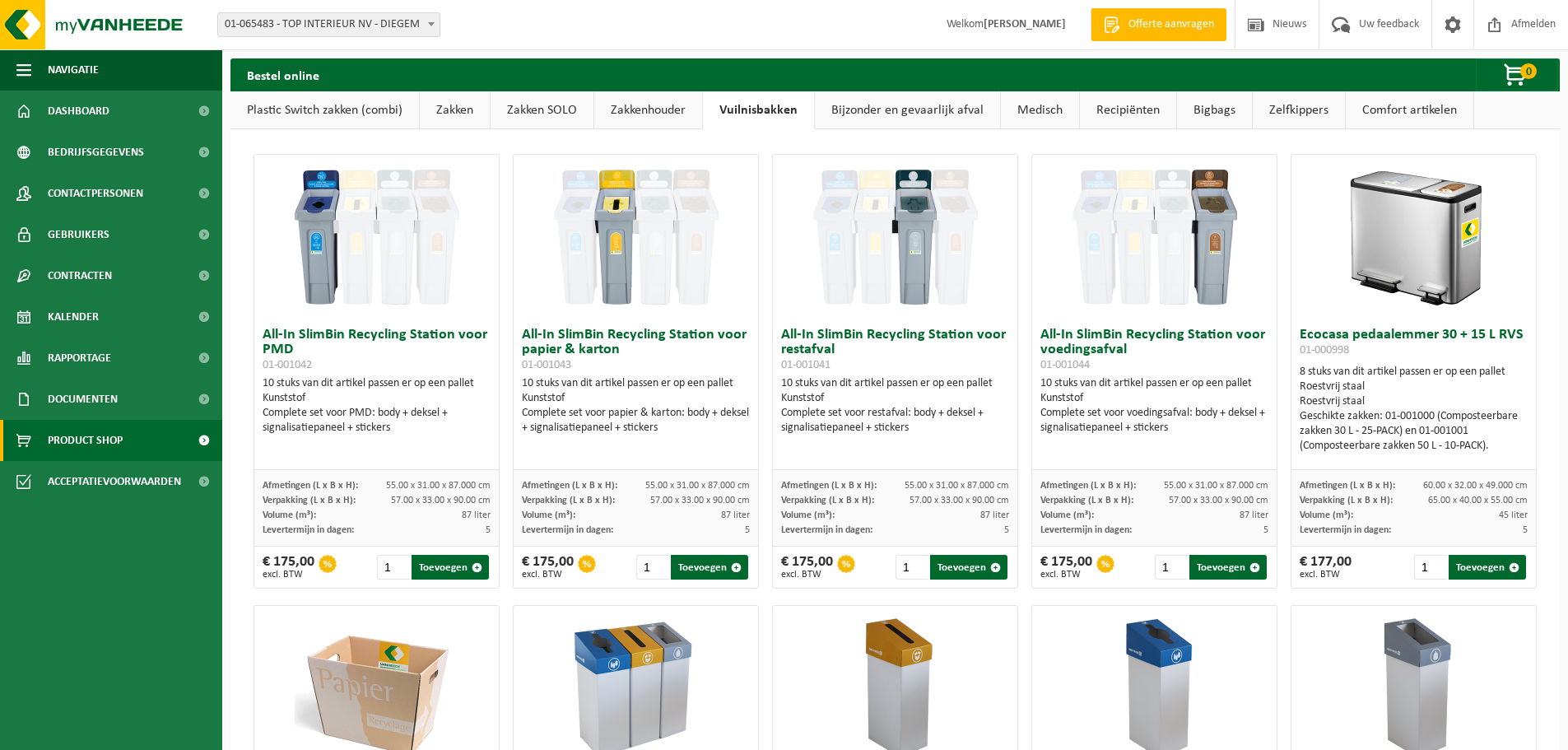
click at [611, 110] on link "Zakkenhouder" at bounding box center [648, 111] width 108 height 38
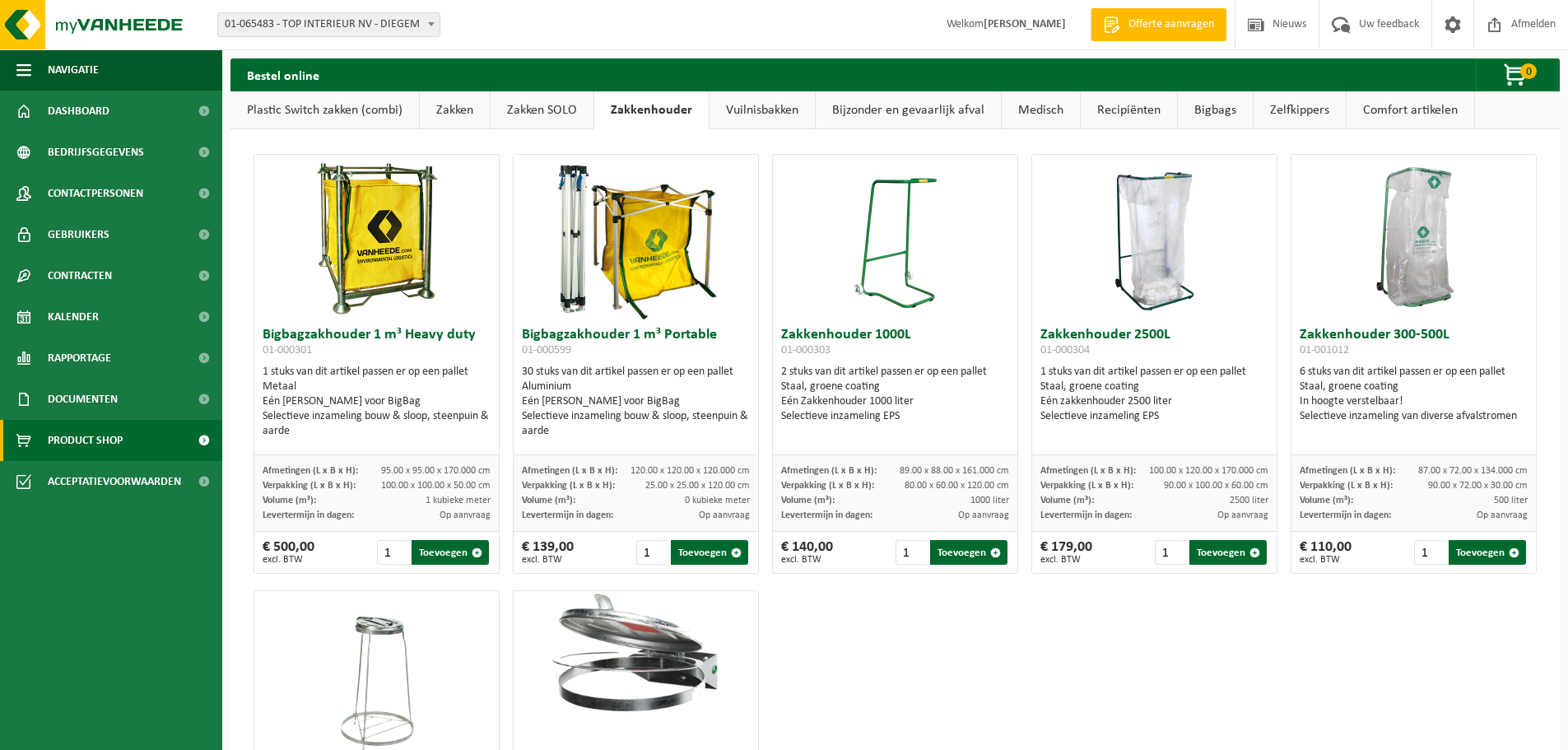
click at [512, 108] on link "Zakken SOLO" at bounding box center [542, 111] width 103 height 38
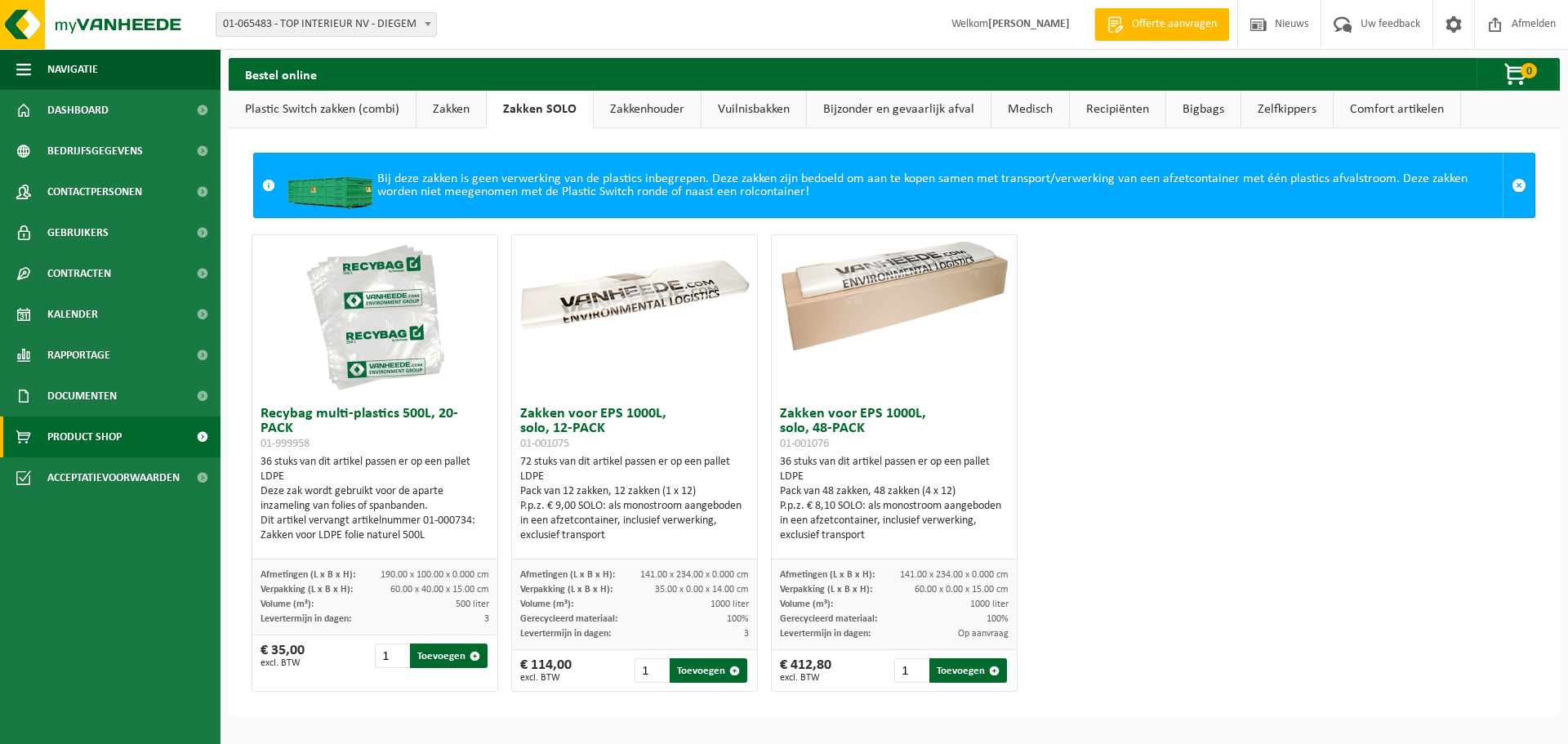
click at [454, 97] on link "Zakken" at bounding box center [451, 110] width 69 height 38
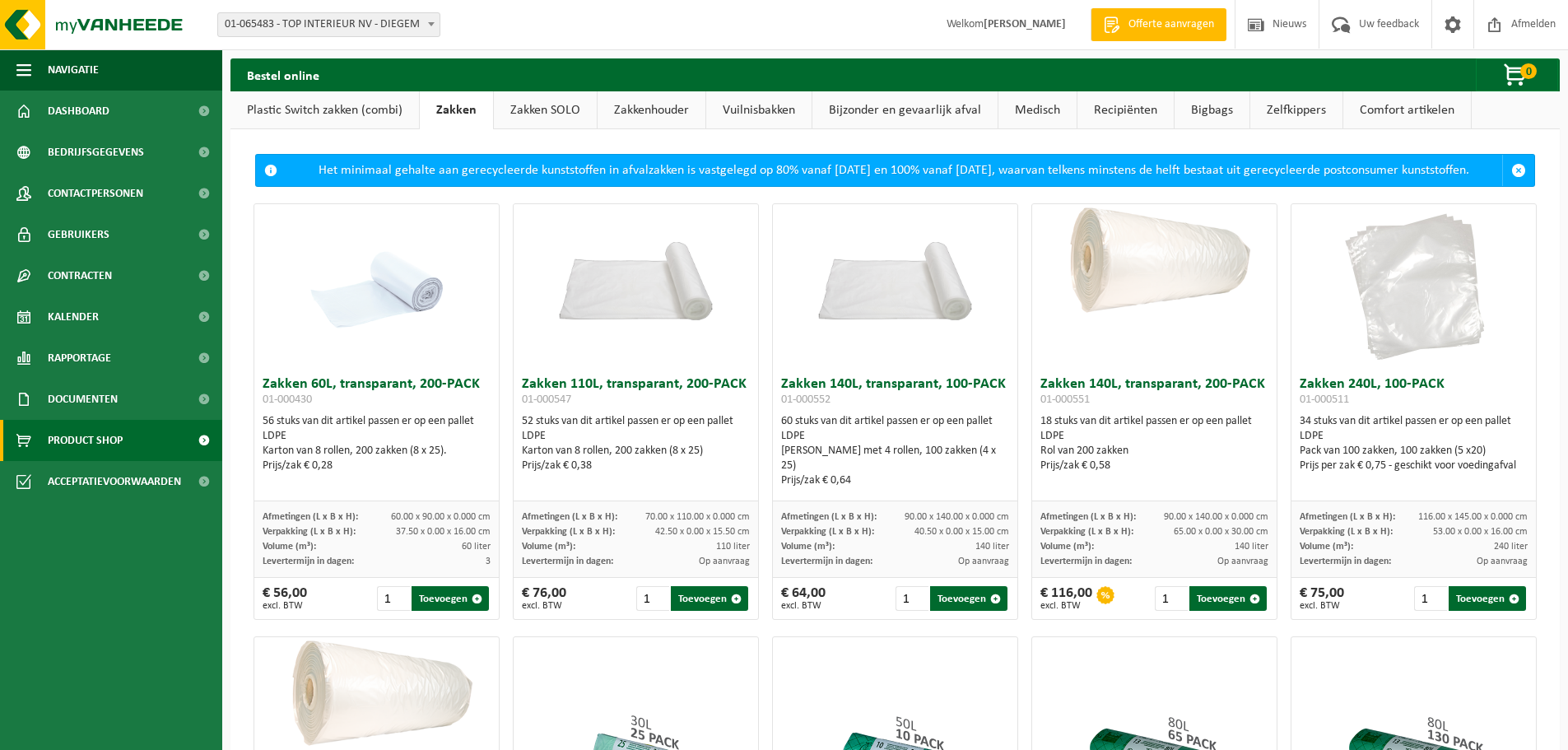
click at [358, 111] on link "Plastic Switch zakken (combi)" at bounding box center [325, 111] width 188 height 38
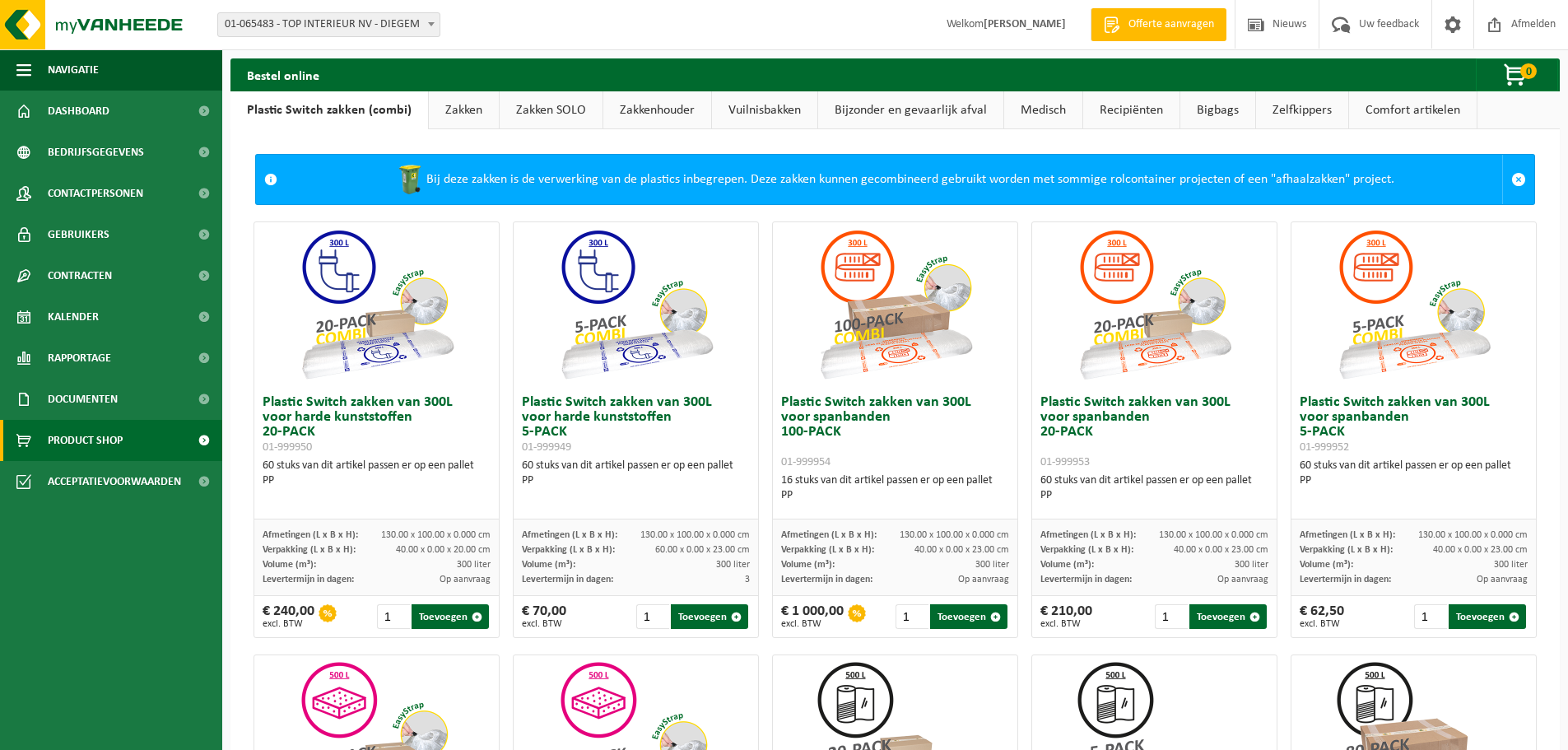
click at [887, 108] on link "Bijzonder en gevaarlijk afval" at bounding box center [911, 111] width 185 height 38
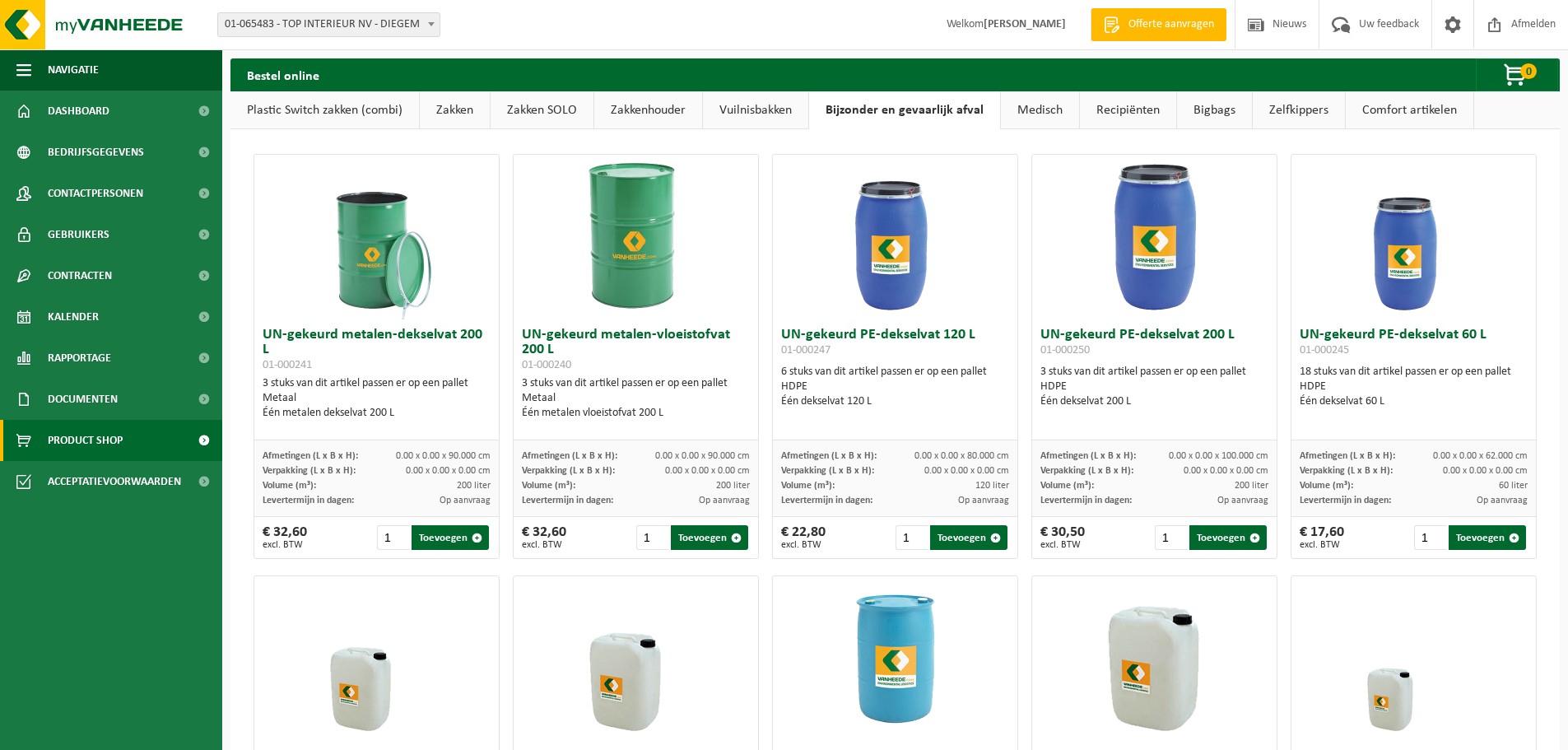
click at [1108, 116] on link "Recipiënten" at bounding box center [1127, 111] width 96 height 38
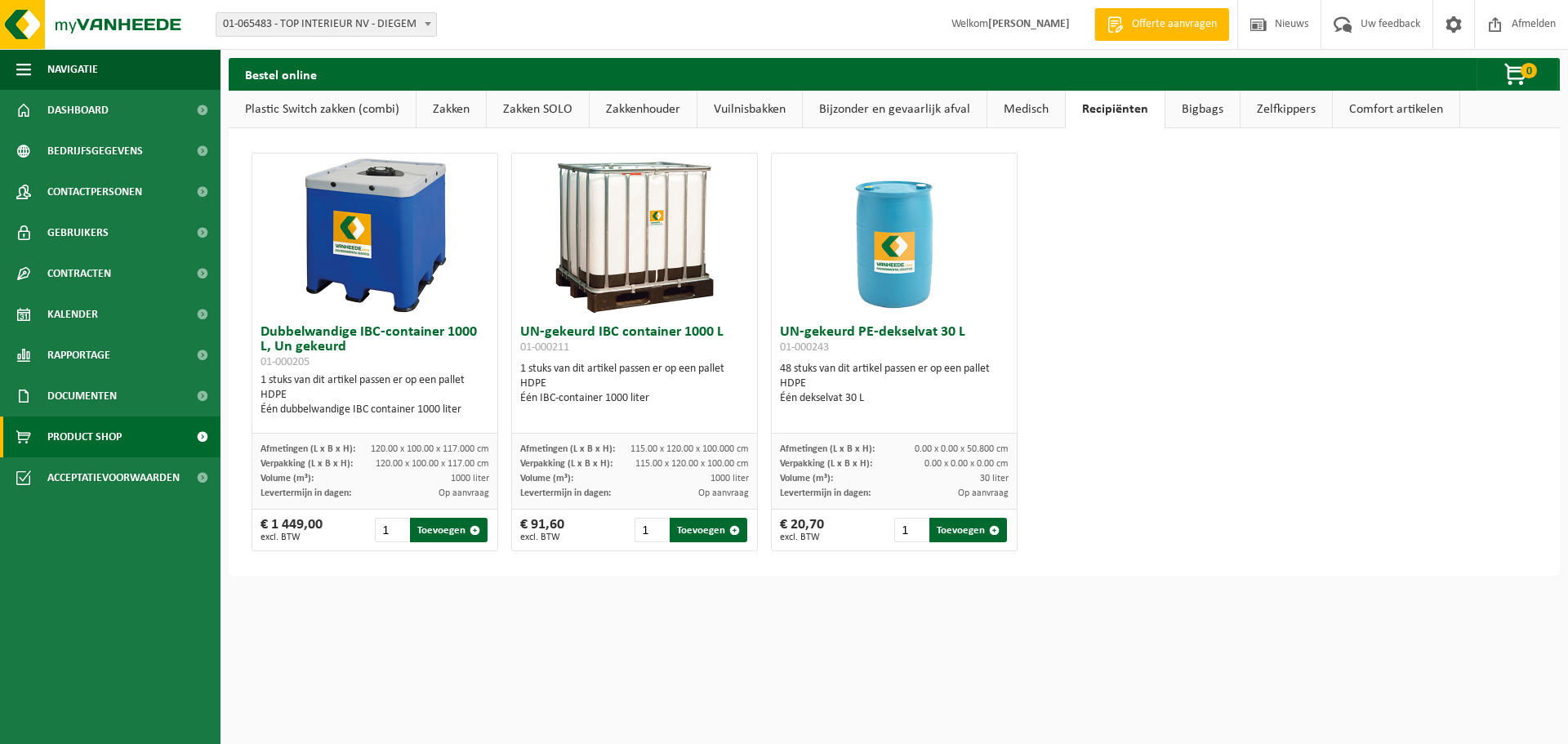
click at [1187, 111] on link "Bigbags" at bounding box center [1202, 110] width 75 height 38
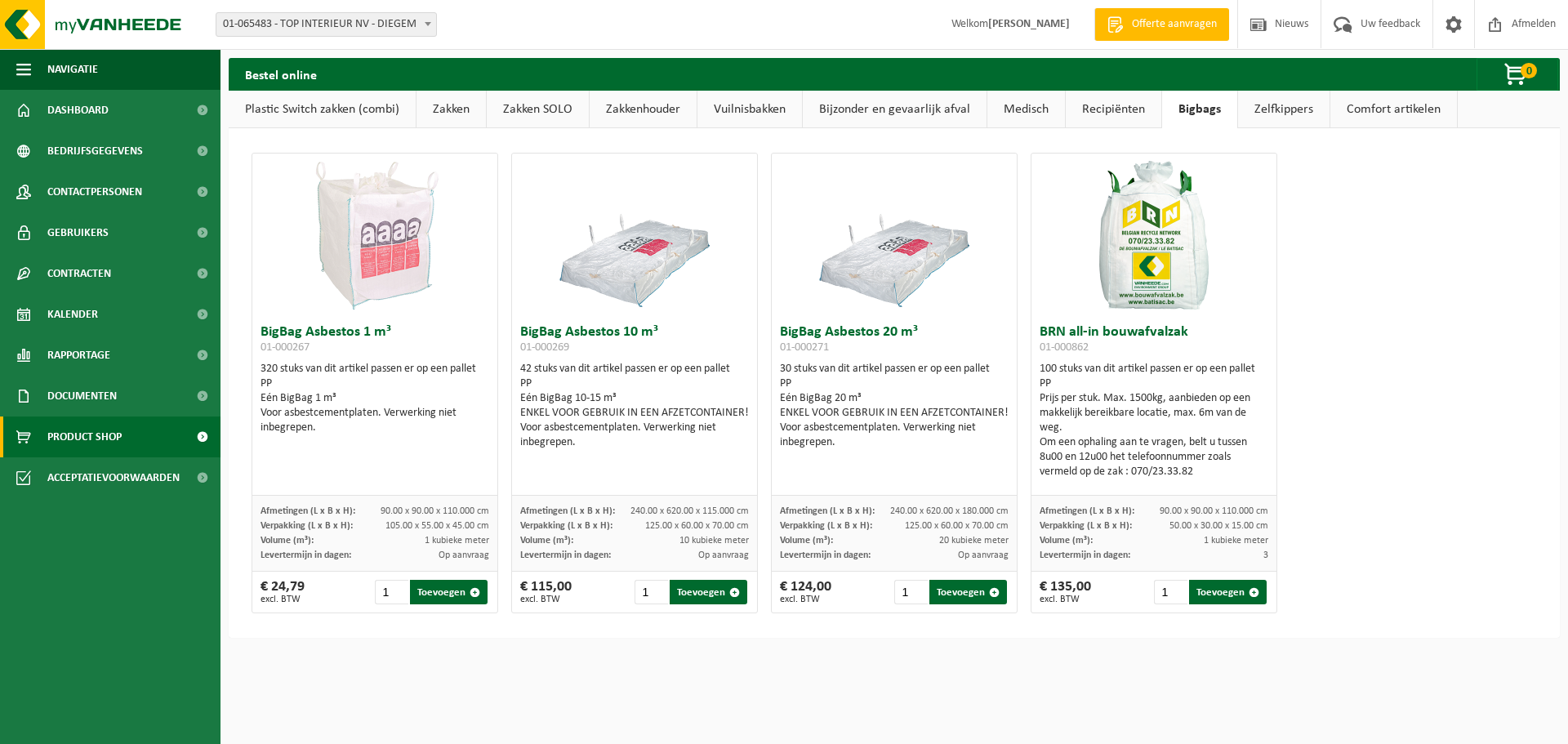
click at [1016, 109] on link "Medisch" at bounding box center [1026, 110] width 77 height 38
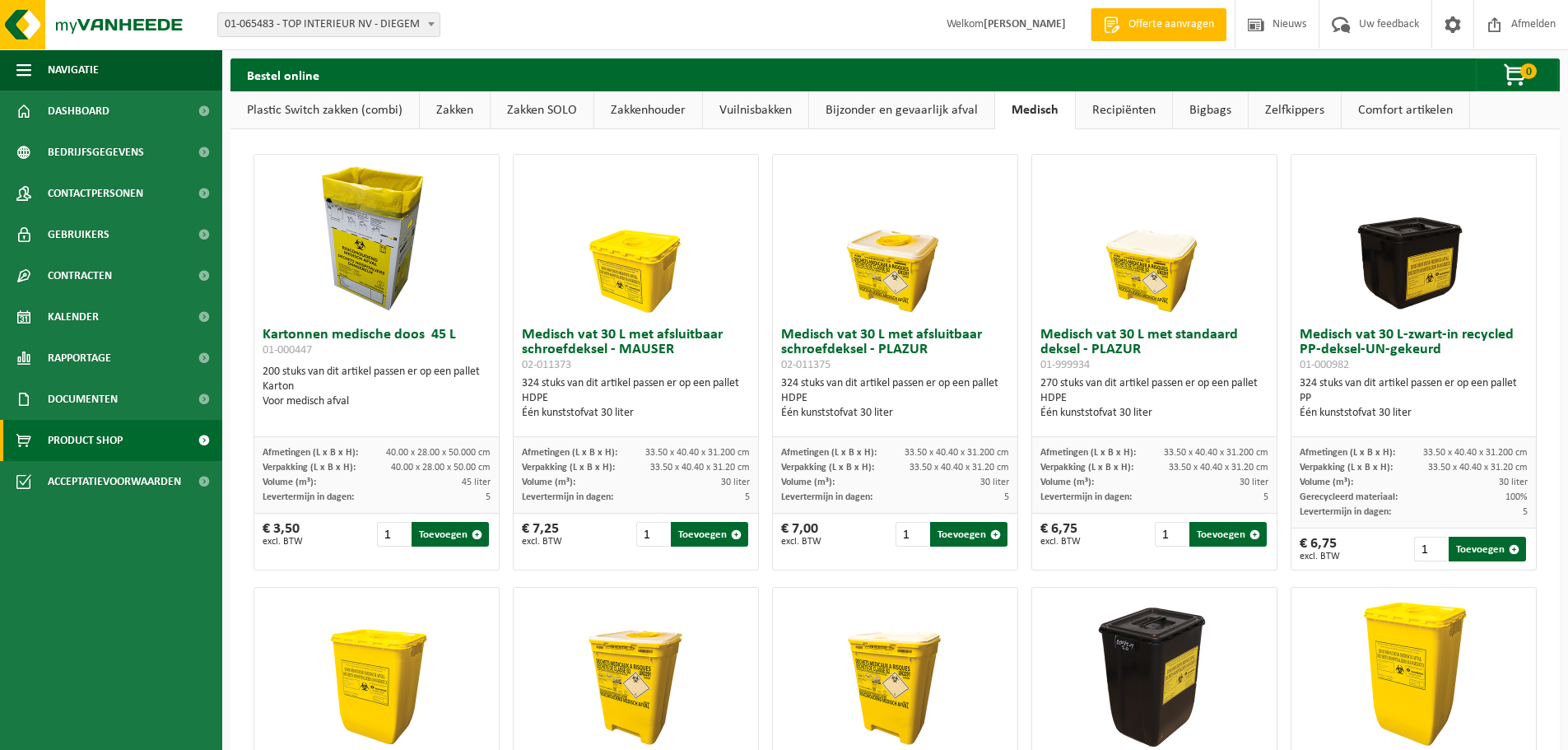
click at [847, 111] on link "Bijzonder en gevaarlijk afval" at bounding box center [901, 111] width 185 height 38
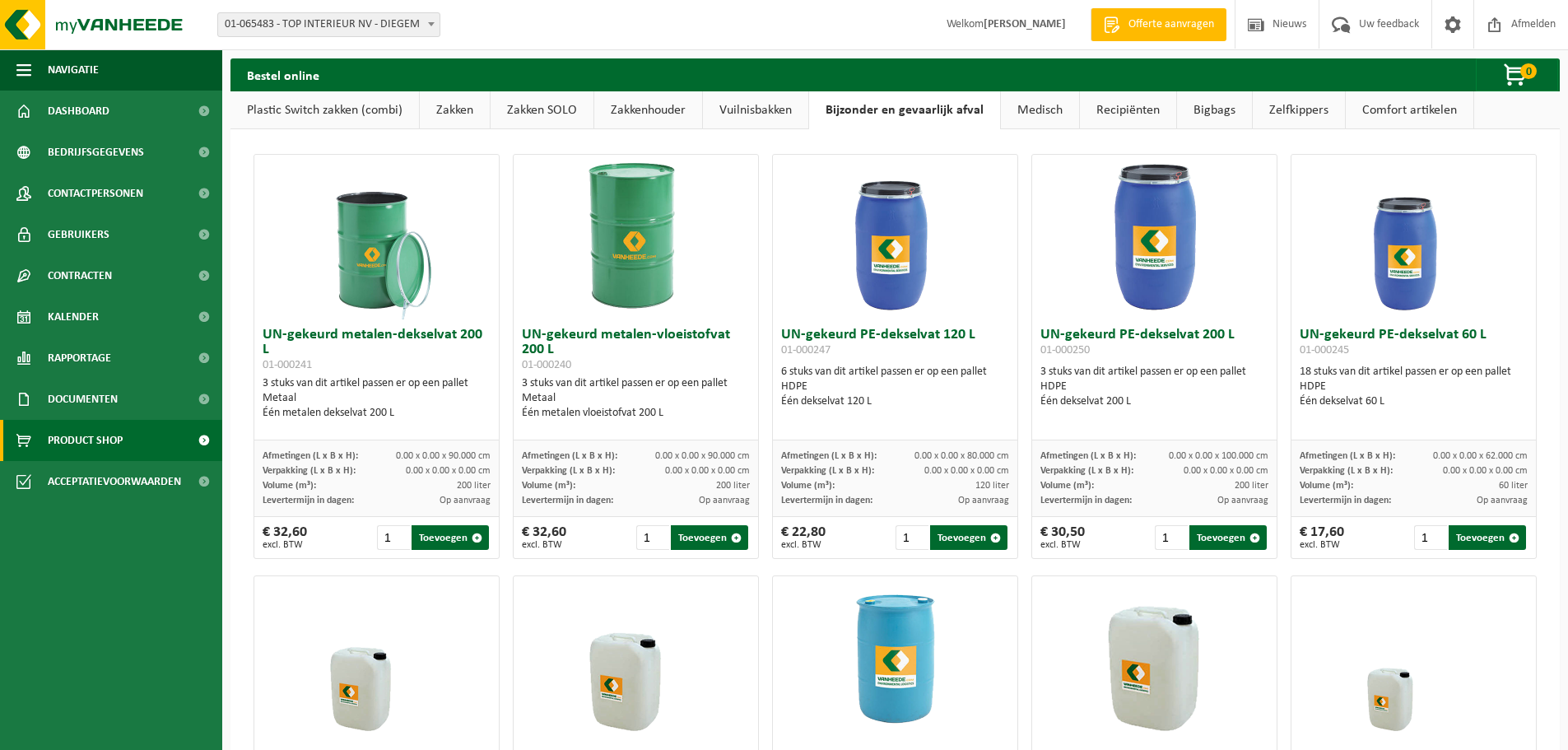
click at [720, 105] on link "Vuilnisbakken" at bounding box center [755, 111] width 105 height 38
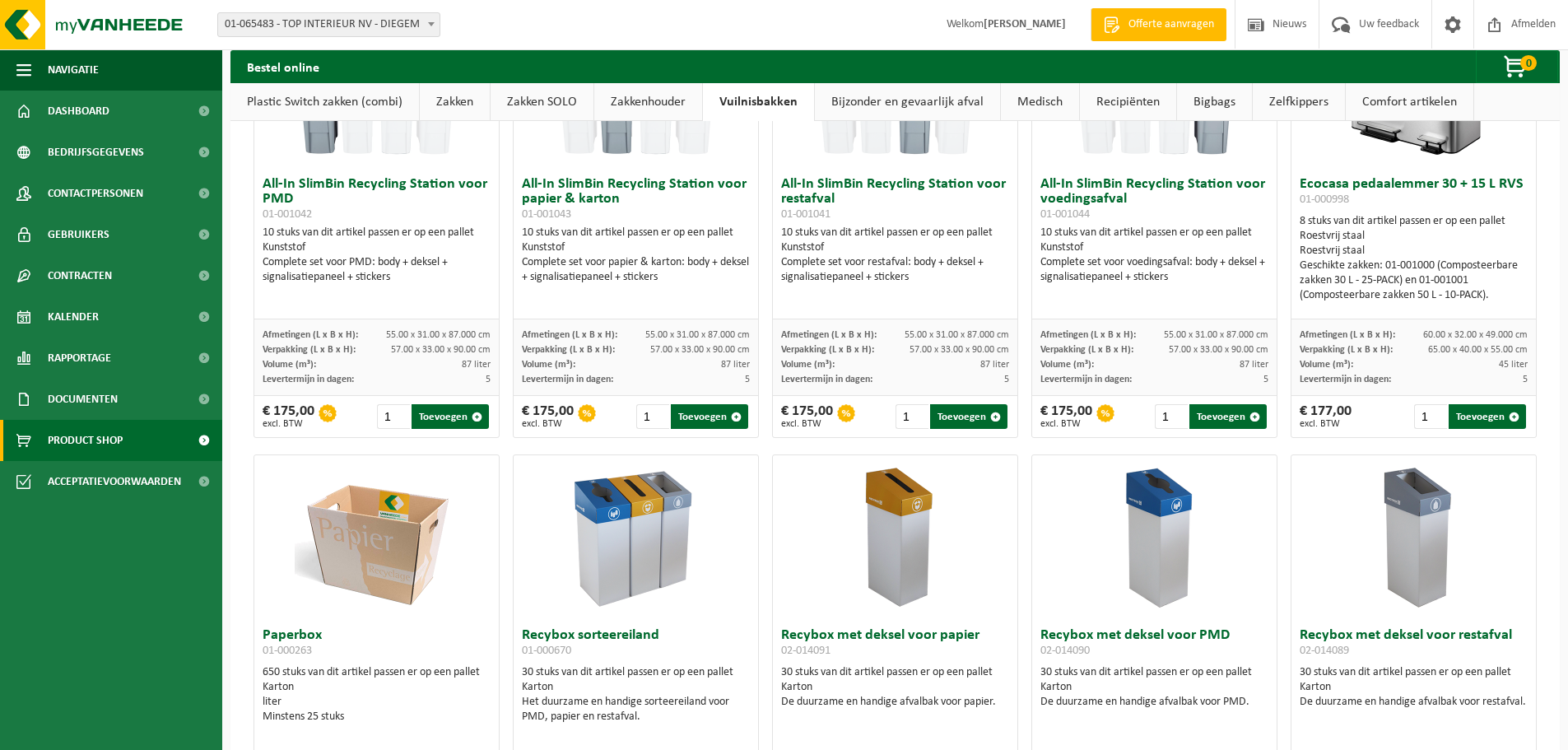
scroll to position [165, 0]
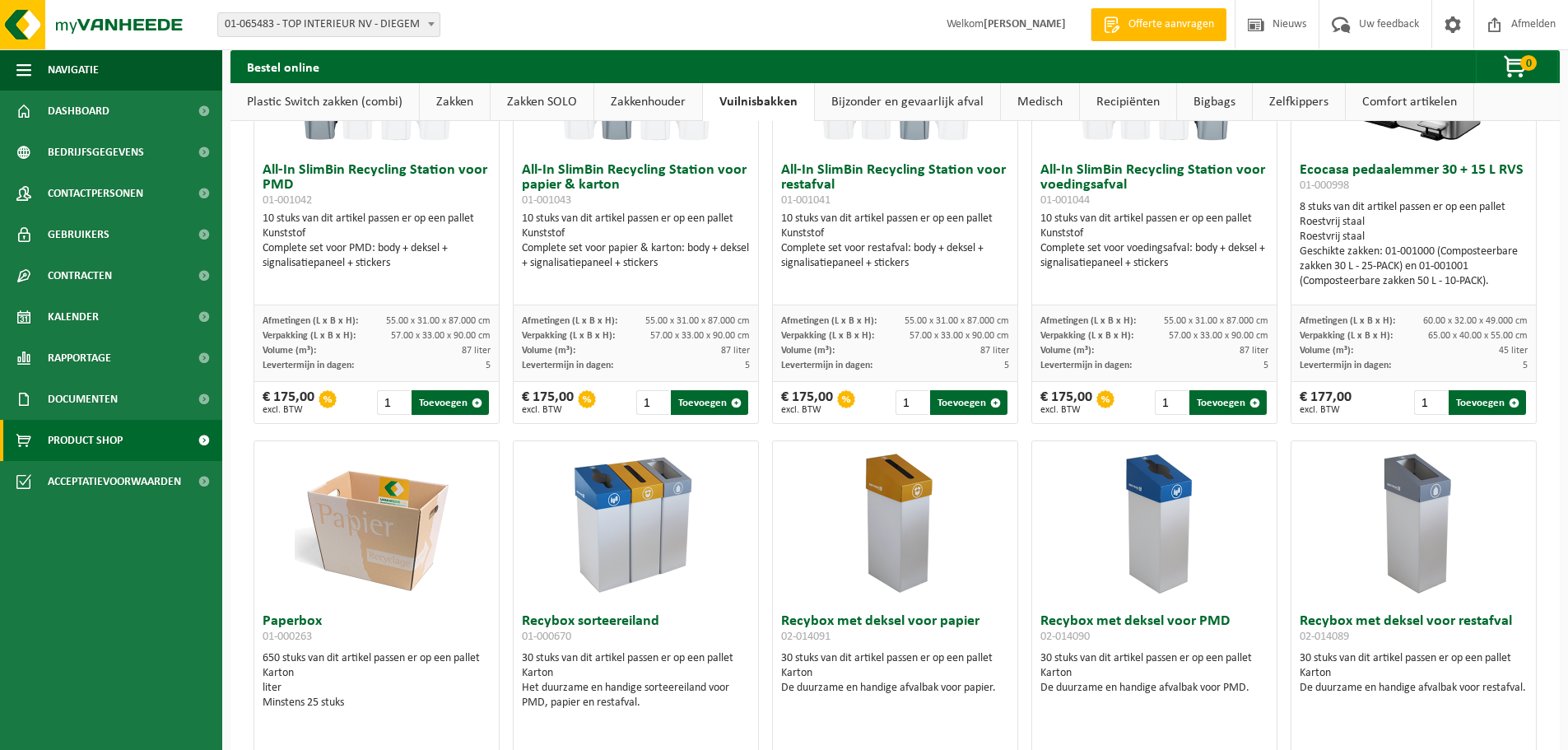
click at [1427, 531] on img at bounding box center [1413, 524] width 165 height 165
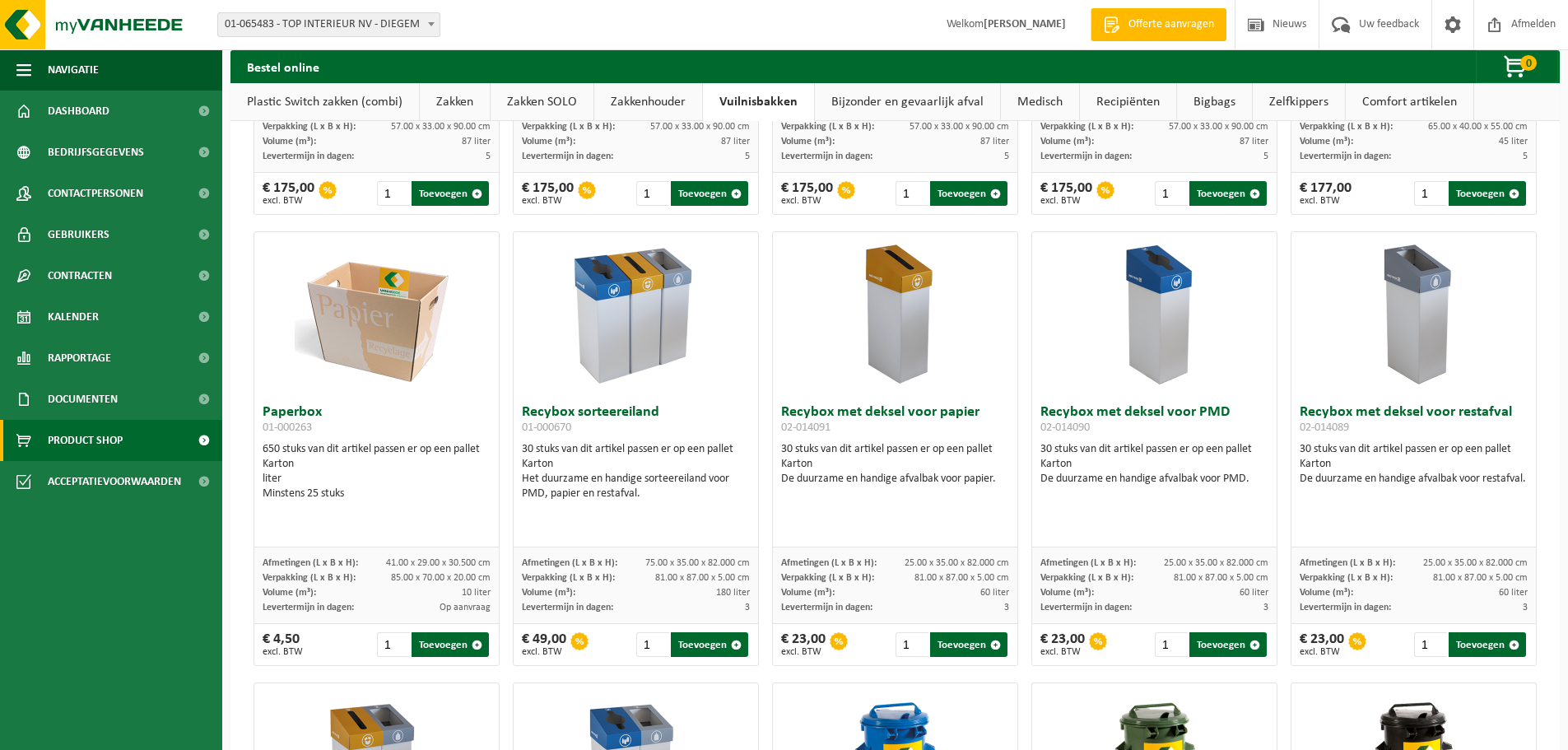
scroll to position [411, 0]
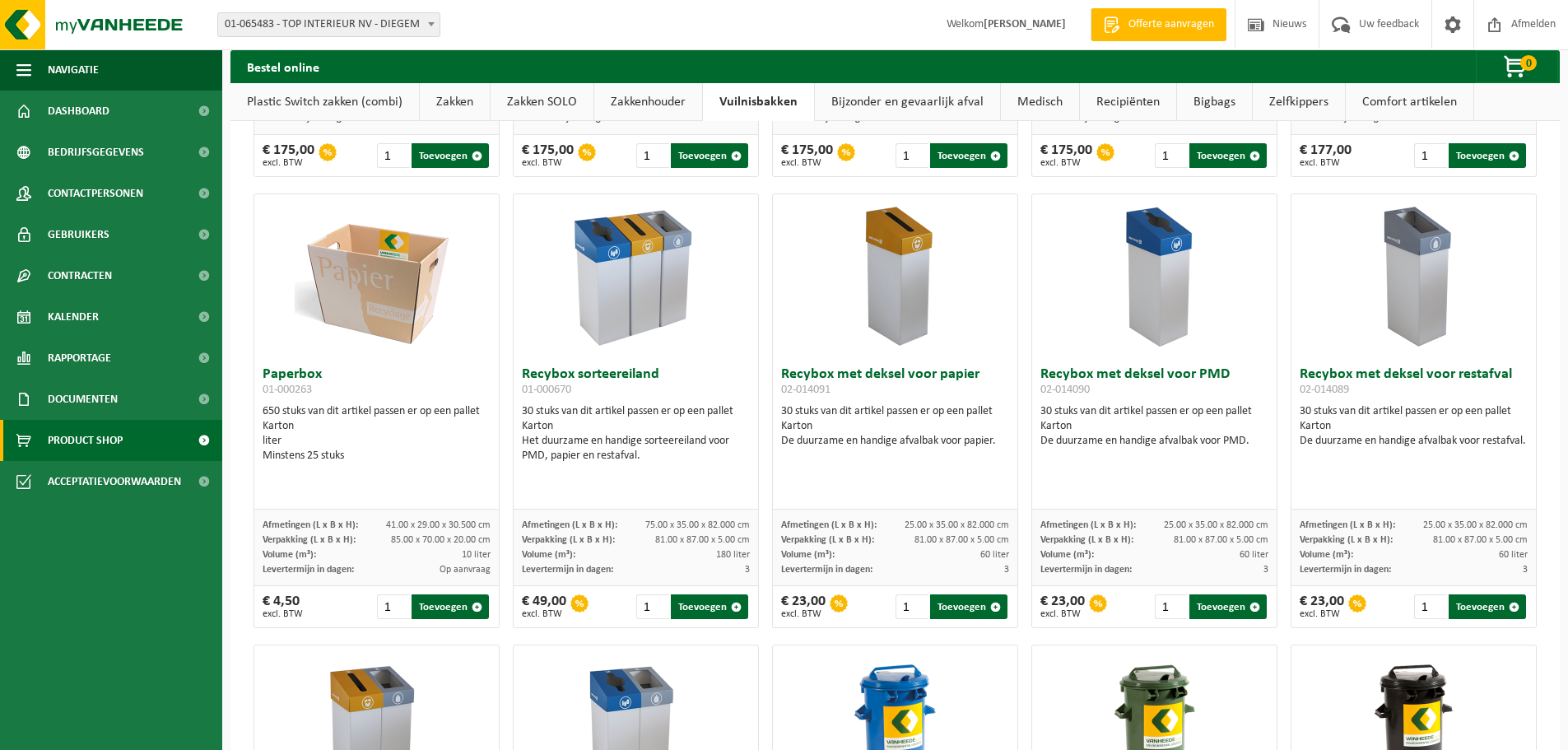
click at [1121, 26] on span at bounding box center [1112, 24] width 25 height 16
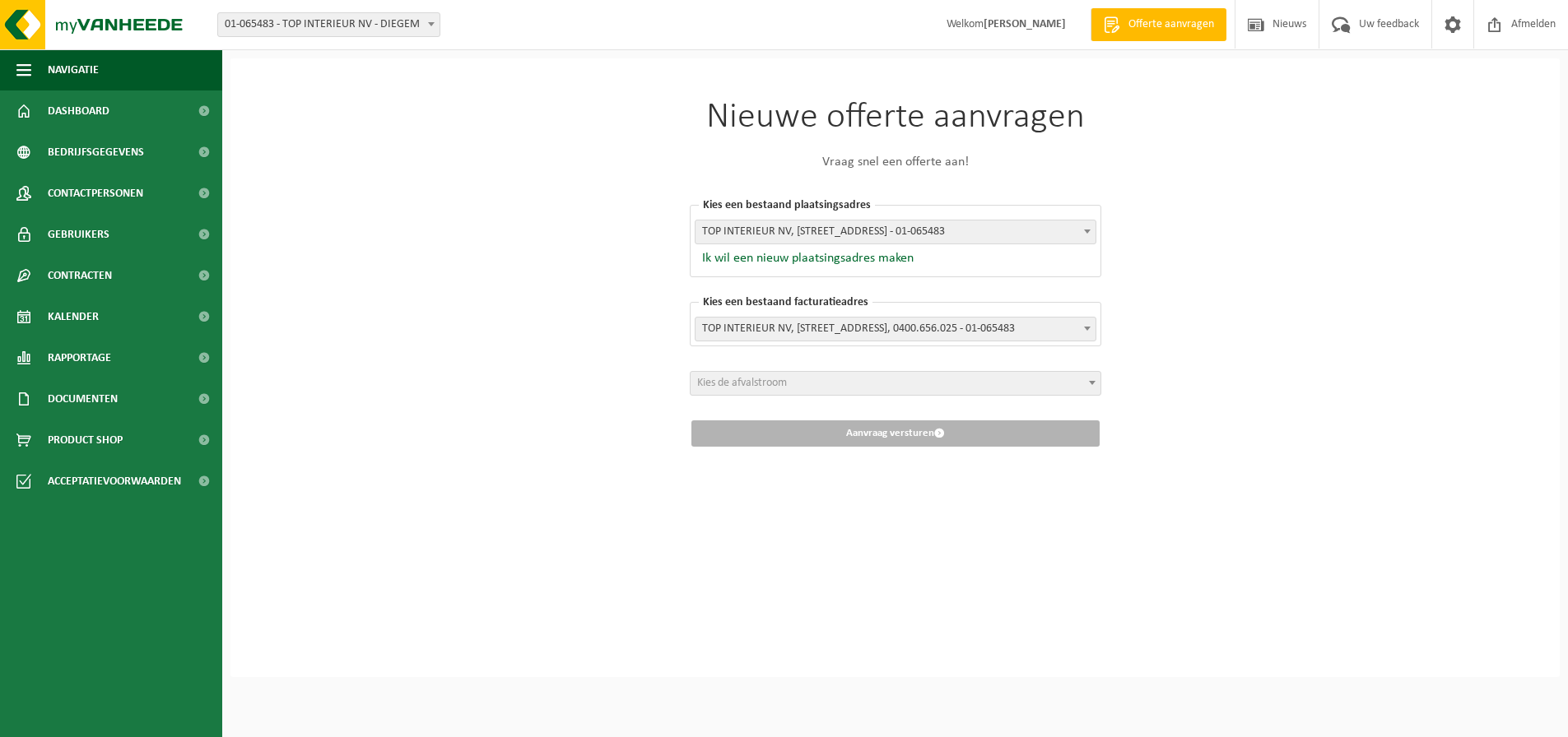
click at [1093, 382] on b at bounding box center [1092, 383] width 7 height 4
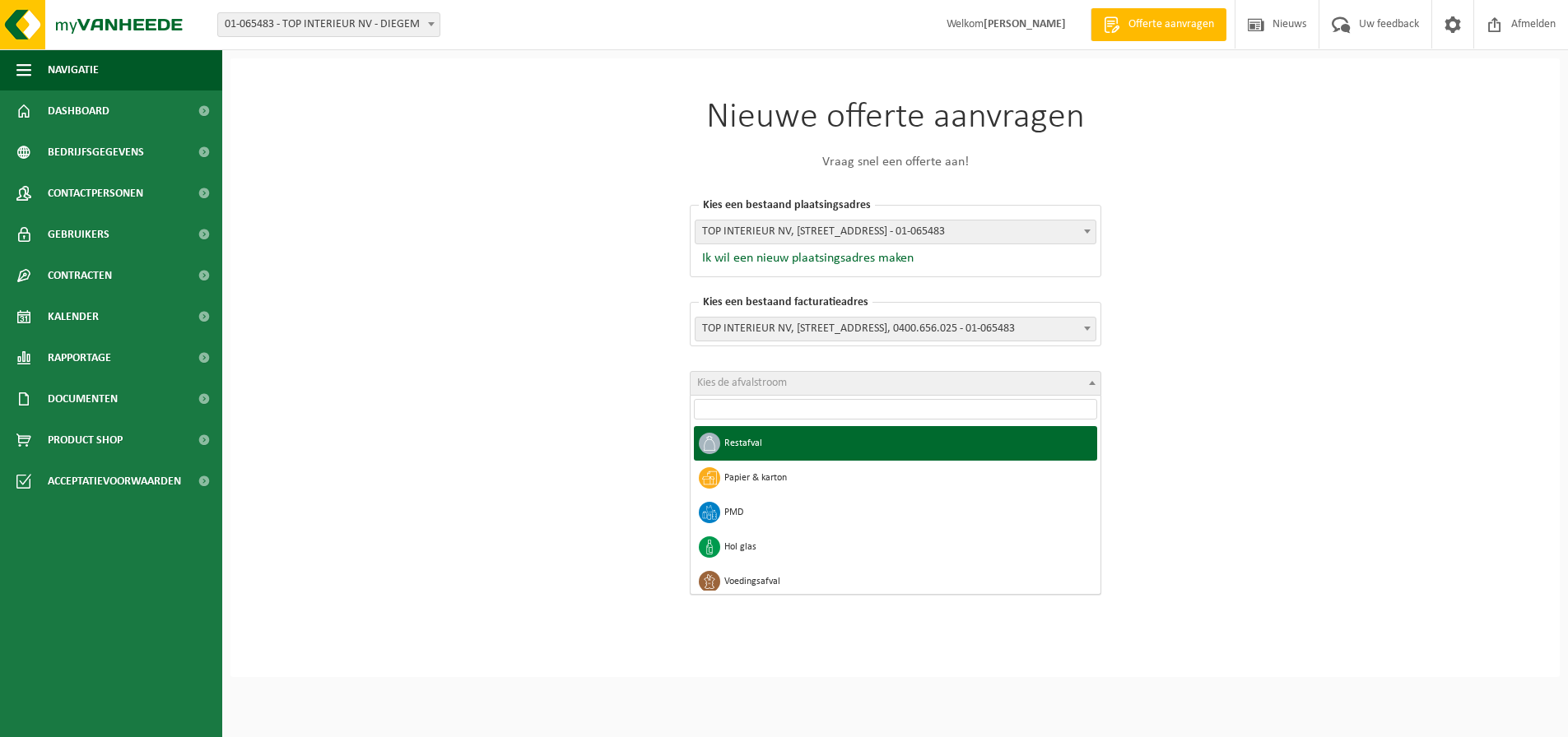
select select "1"
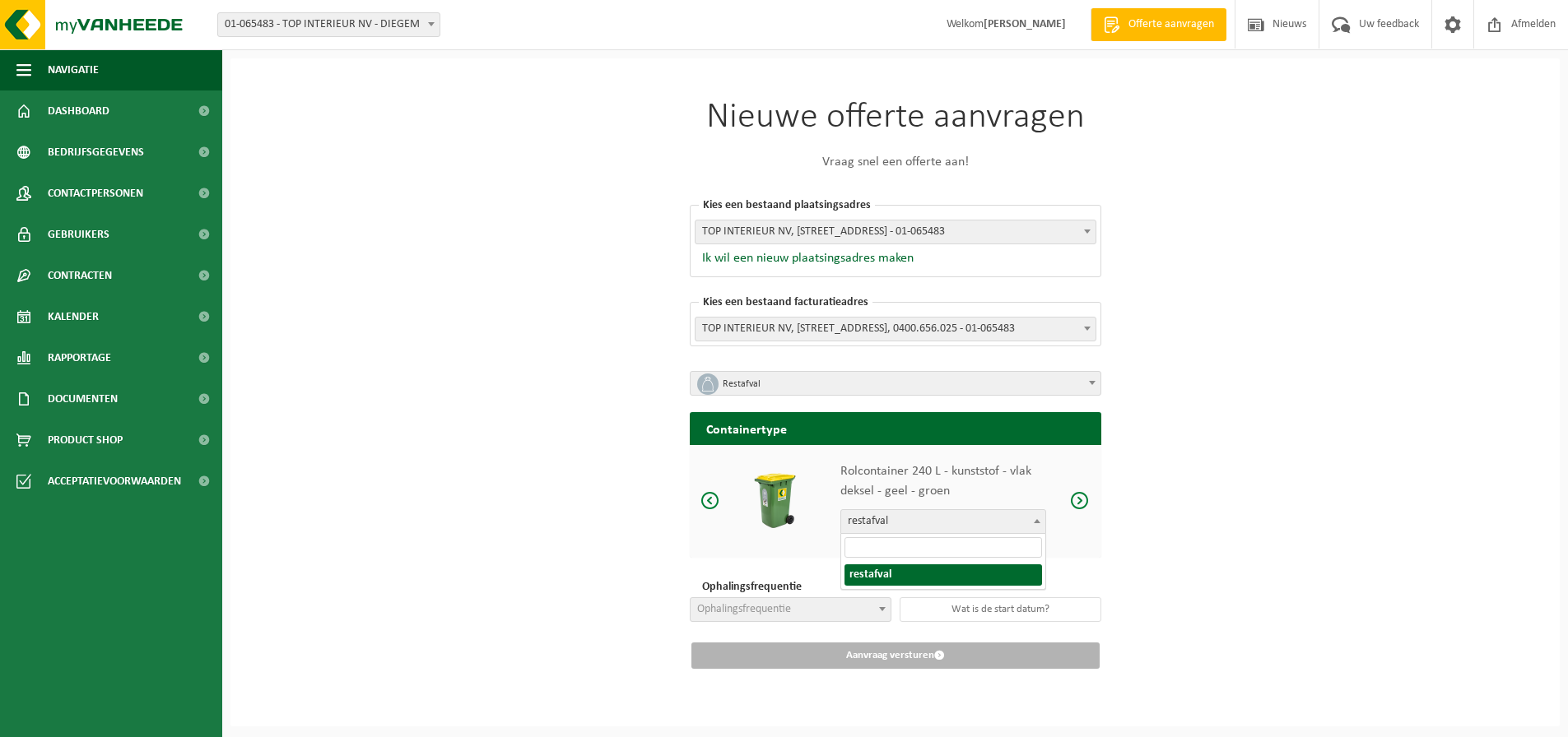
click at [1038, 517] on span at bounding box center [1037, 521] width 16 height 22
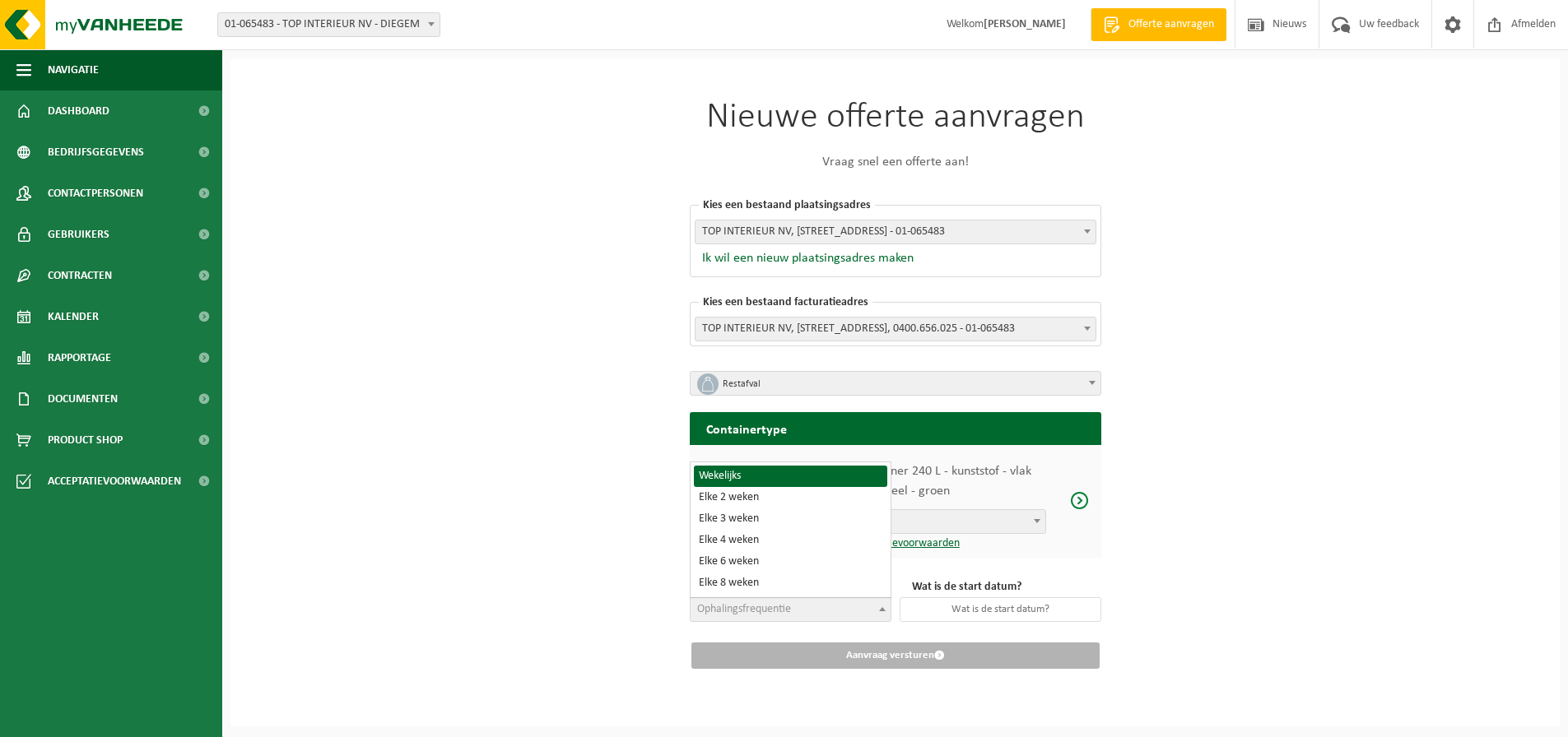
click at [884, 603] on span at bounding box center [882, 609] width 16 height 22
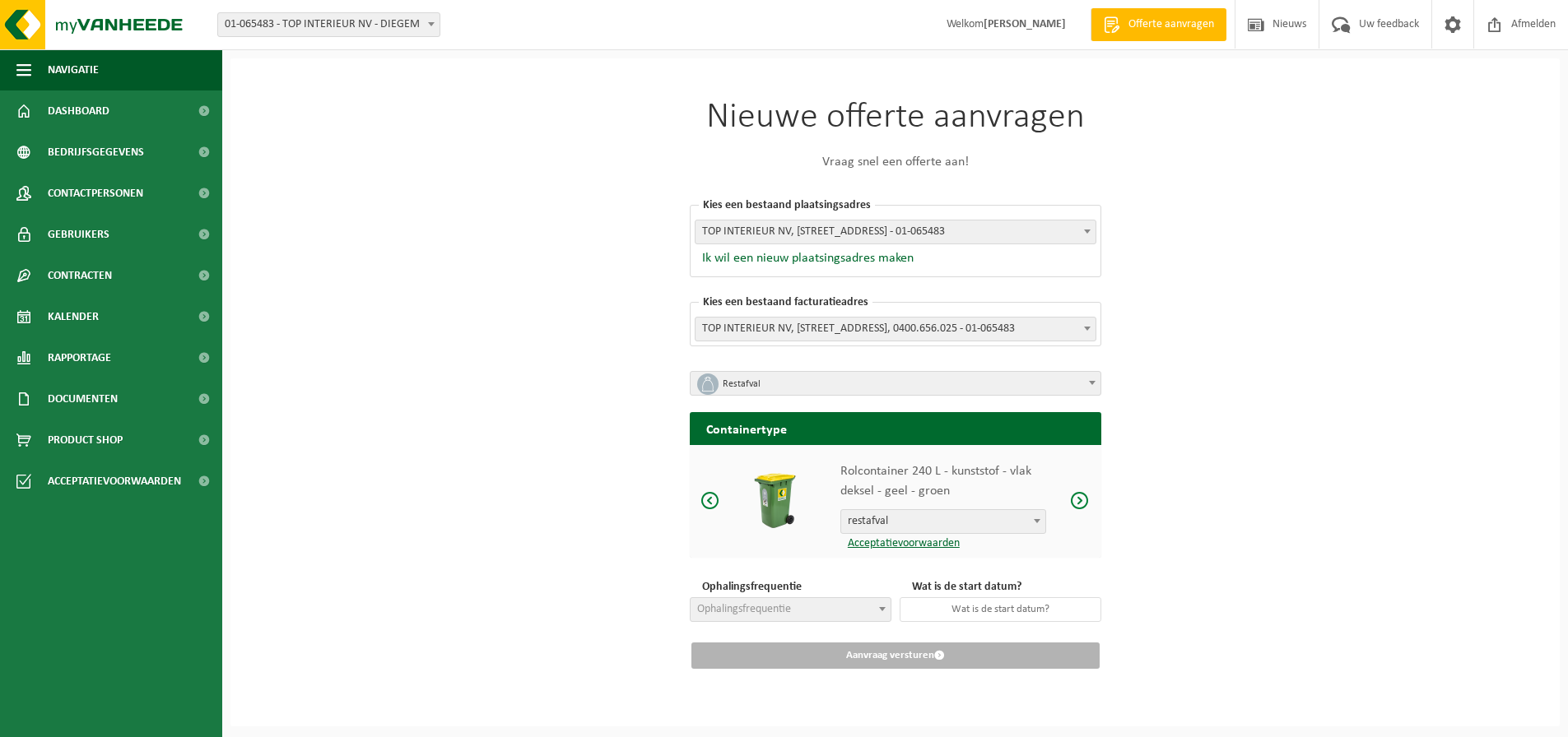
click at [1177, 585] on div "Nieuwe offerte aanvragen Vraag snel een offerte aan! [GEOGRAPHIC_DATA] een best…" at bounding box center [895, 392] width 1329 height 668
click at [1077, 495] on span at bounding box center [1079, 501] width 20 height 21
click at [712, 499] on span at bounding box center [710, 501] width 20 height 21
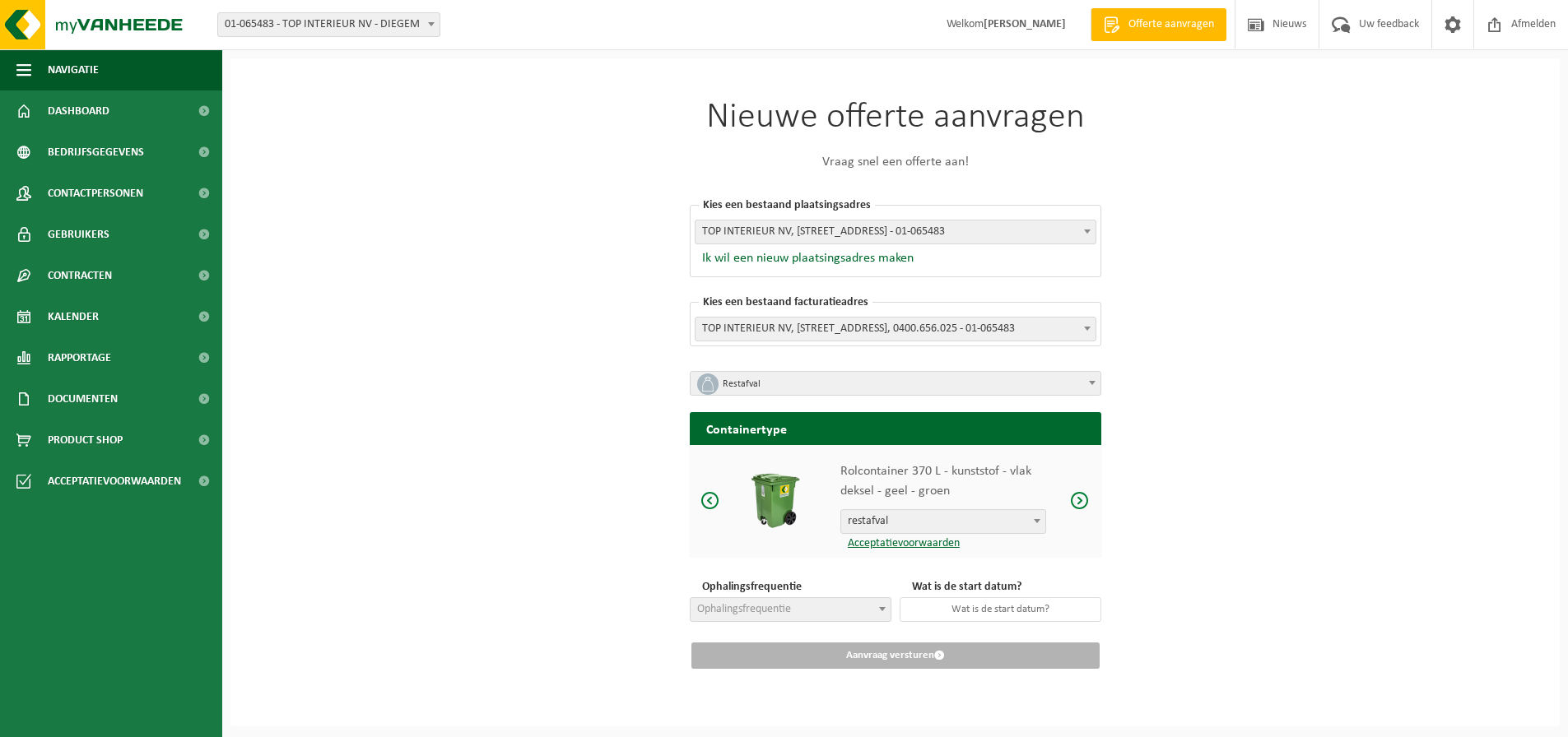
click at [712, 499] on span at bounding box center [710, 501] width 20 height 21
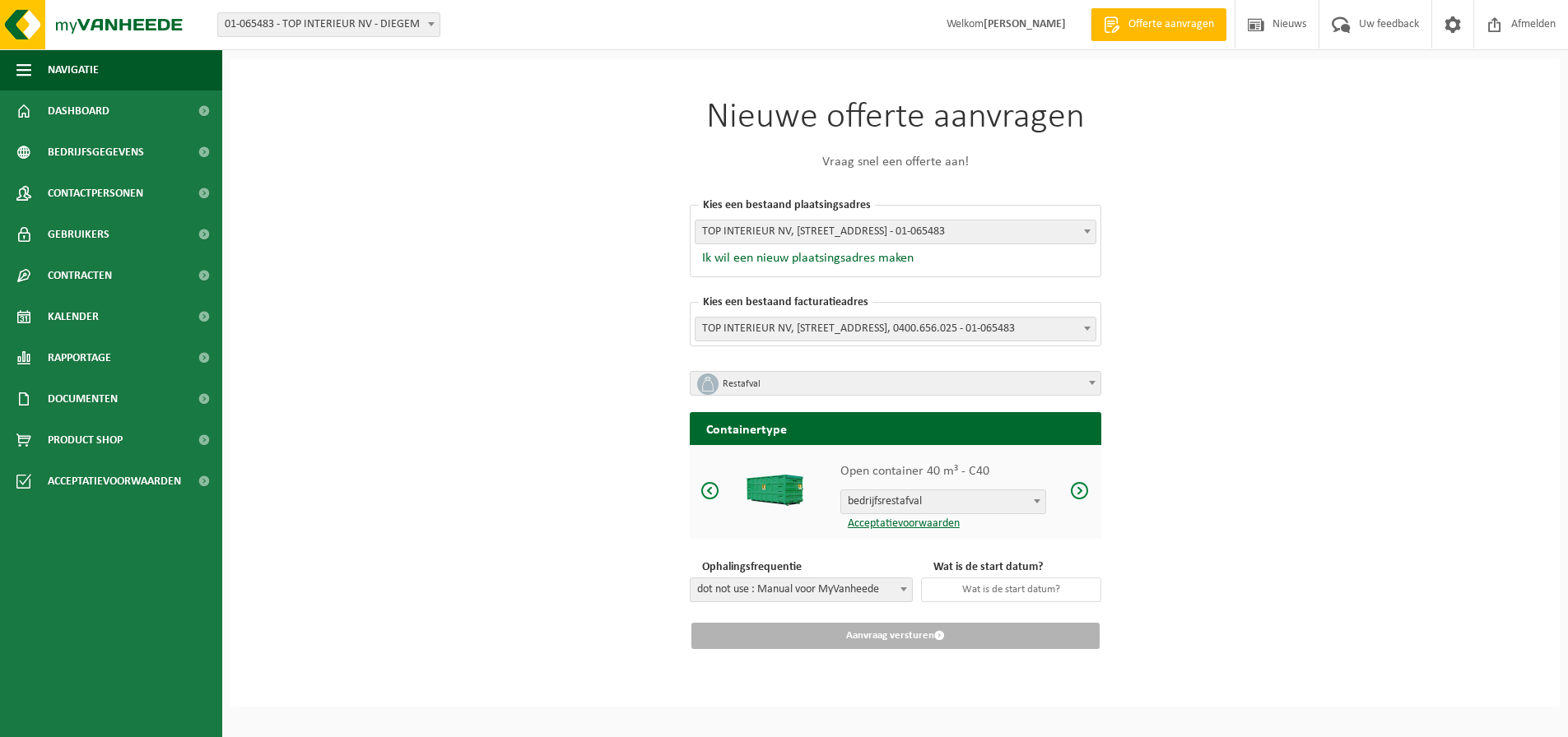
click at [1084, 487] on span at bounding box center [1079, 491] width 20 height 21
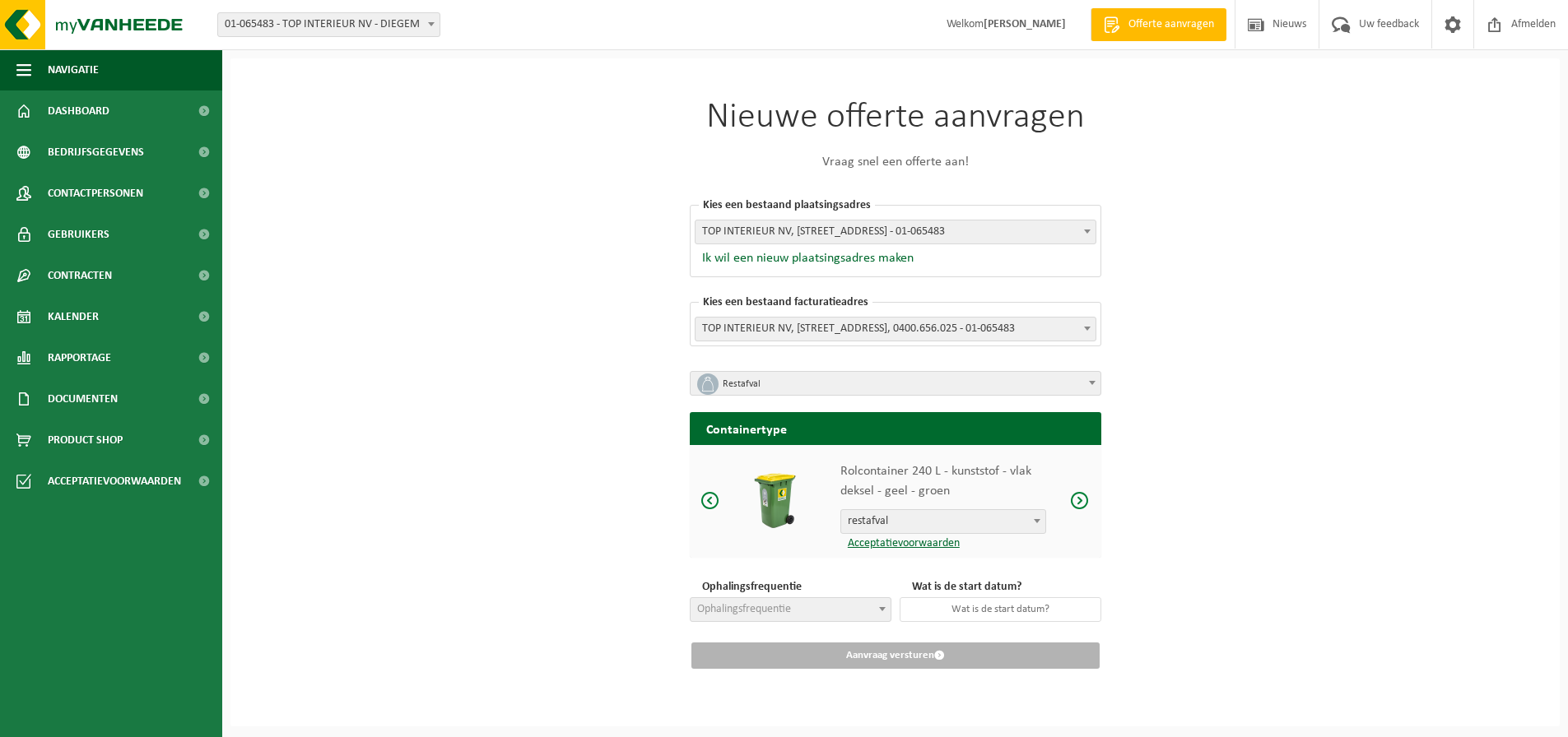
click at [706, 495] on span at bounding box center [710, 501] width 20 height 21
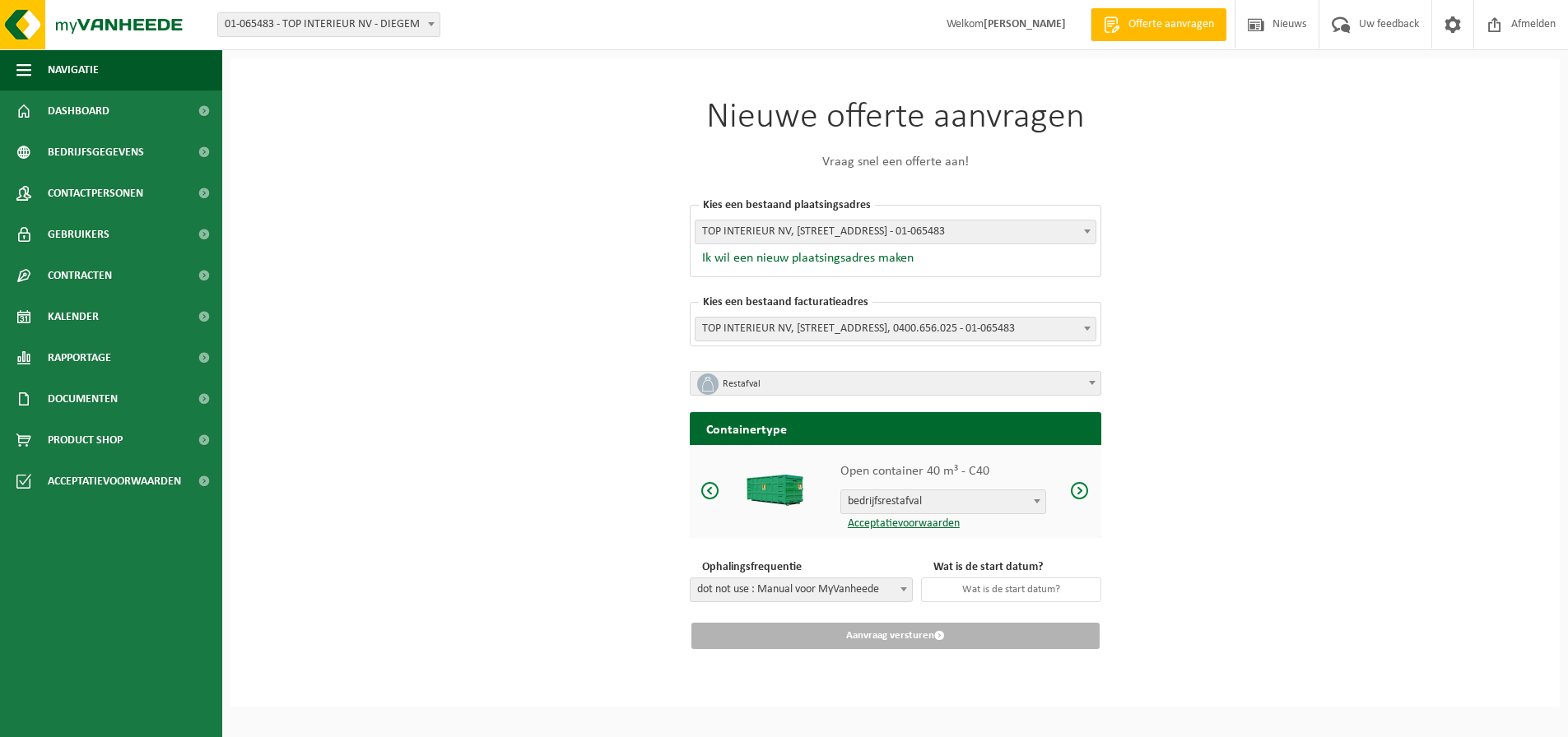
click at [1083, 484] on span at bounding box center [1079, 491] width 20 height 21
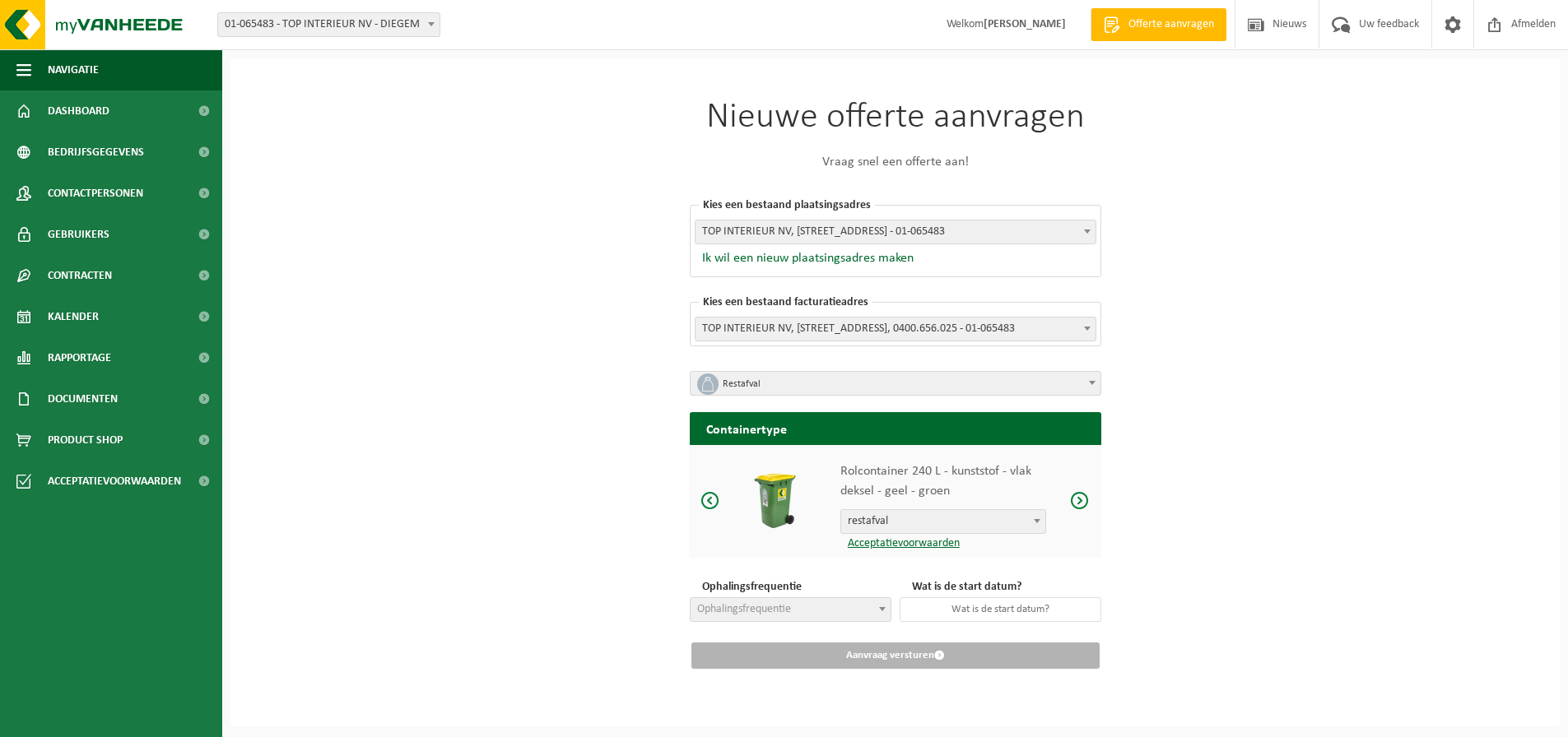
click at [1231, 505] on div "Nieuwe offerte aanvragen Vraag snel een offerte aan! [GEOGRAPHIC_DATA] een best…" at bounding box center [895, 392] width 1329 height 668
click at [1321, 446] on div "Nieuwe offerte aanvragen Vraag snel een offerte aan! [GEOGRAPHIC_DATA] een best…" at bounding box center [895, 392] width 1329 height 668
click at [1274, 270] on div "Nieuwe offerte aanvragen Vraag snel een offerte aan! [GEOGRAPHIC_DATA] een best…" at bounding box center [895, 392] width 1329 height 668
click at [505, 242] on div "Nieuwe offerte aanvragen Vraag snel een offerte aan! [GEOGRAPHIC_DATA] een best…" at bounding box center [895, 392] width 1329 height 668
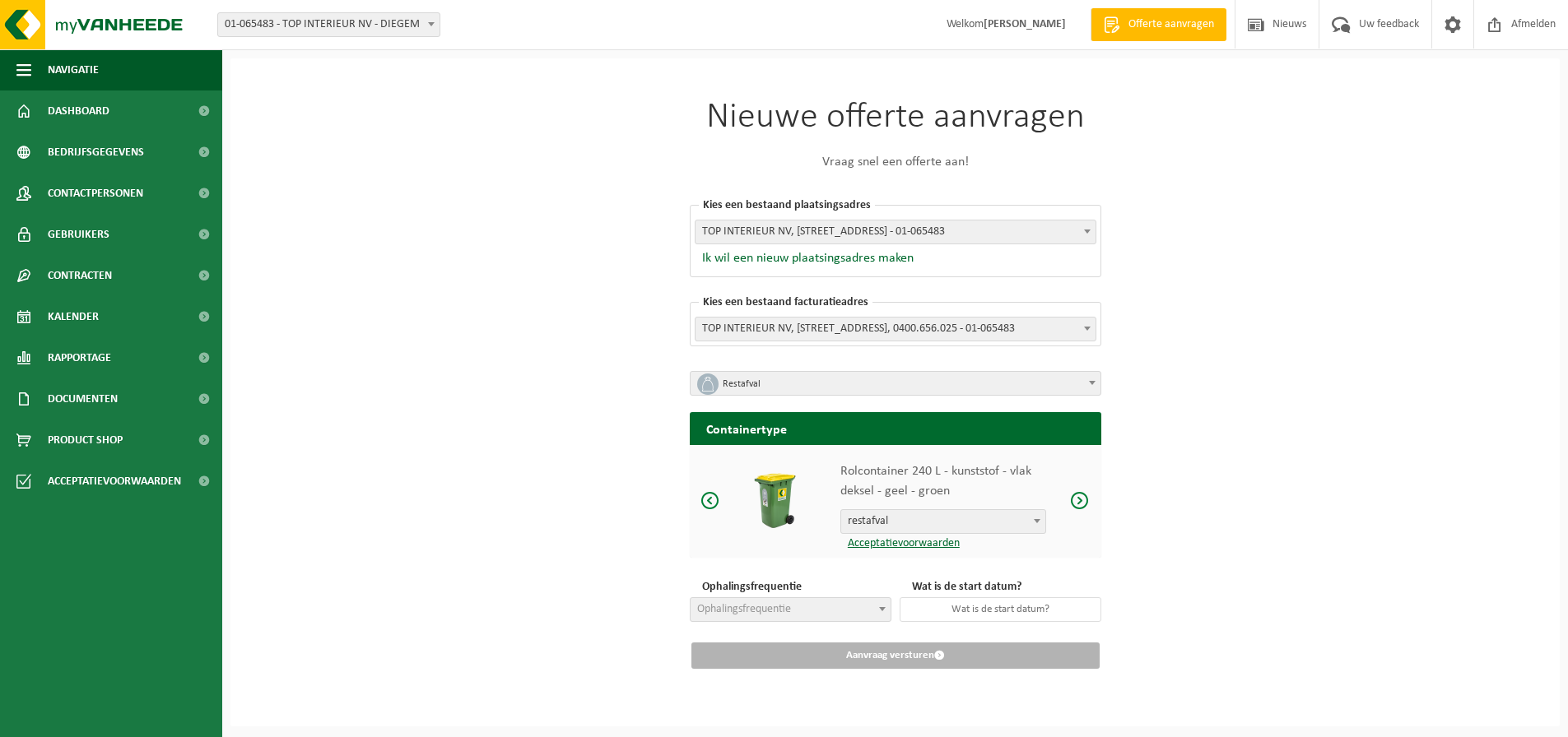
drag, startPoint x: 1305, startPoint y: 216, endPoint x: 1284, endPoint y: 214, distance: 21.1
click at [1286, 214] on div "Nieuwe offerte aanvragen Vraag snel een offerte aan! [GEOGRAPHIC_DATA] een best…" at bounding box center [895, 392] width 1329 height 668
drag, startPoint x: 1392, startPoint y: 316, endPoint x: 1356, endPoint y: 292, distance: 43.3
click at [1381, 314] on div "Nieuwe offerte aanvragen Vraag snel een offerte aan! [GEOGRAPHIC_DATA] een best…" at bounding box center [895, 392] width 1329 height 668
